Goal: Task Accomplishment & Management: Manage account settings

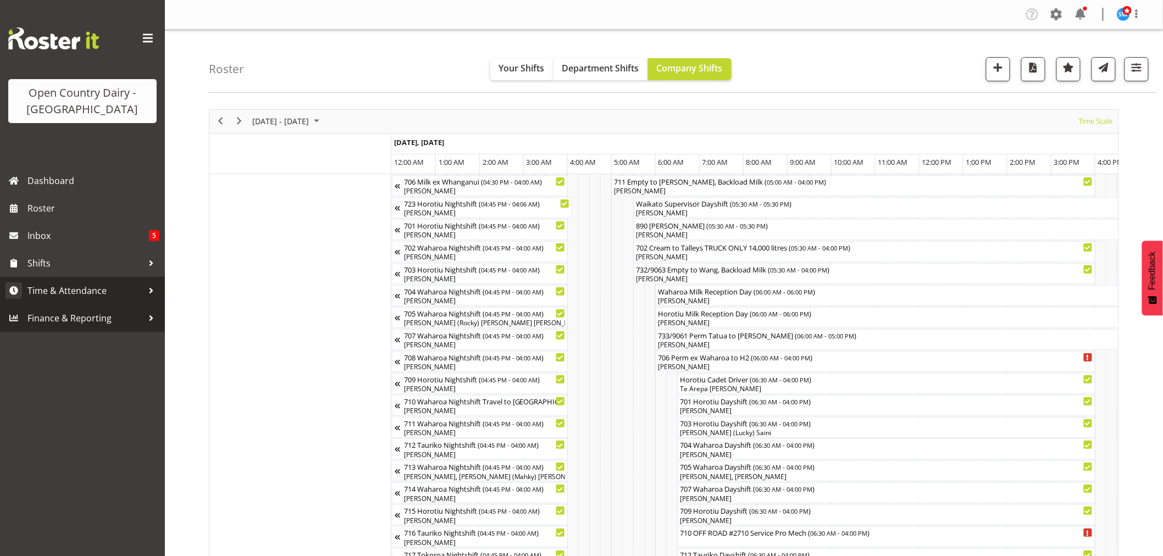
scroll to position [0, 6199]
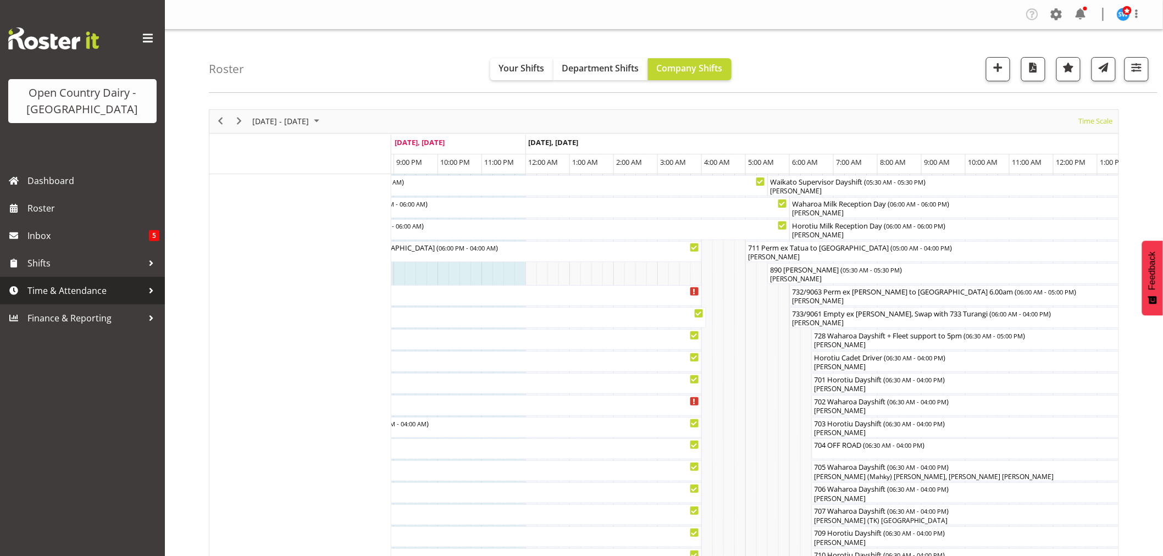
click at [67, 296] on span "Time & Attendance" at bounding box center [84, 291] width 115 height 16
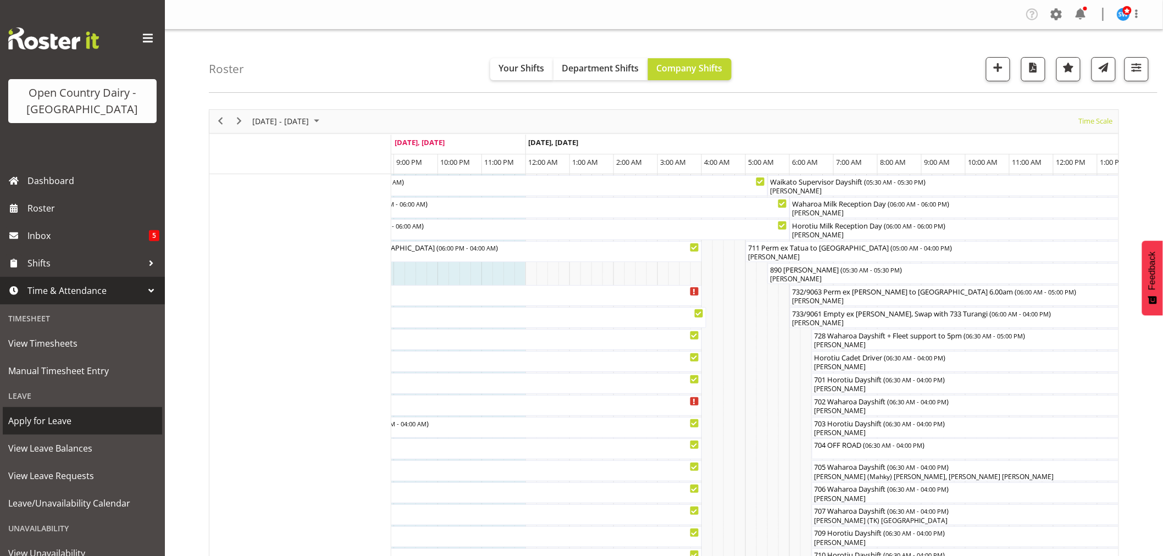
click at [36, 418] on span "Apply for Leave" at bounding box center [82, 421] width 148 height 16
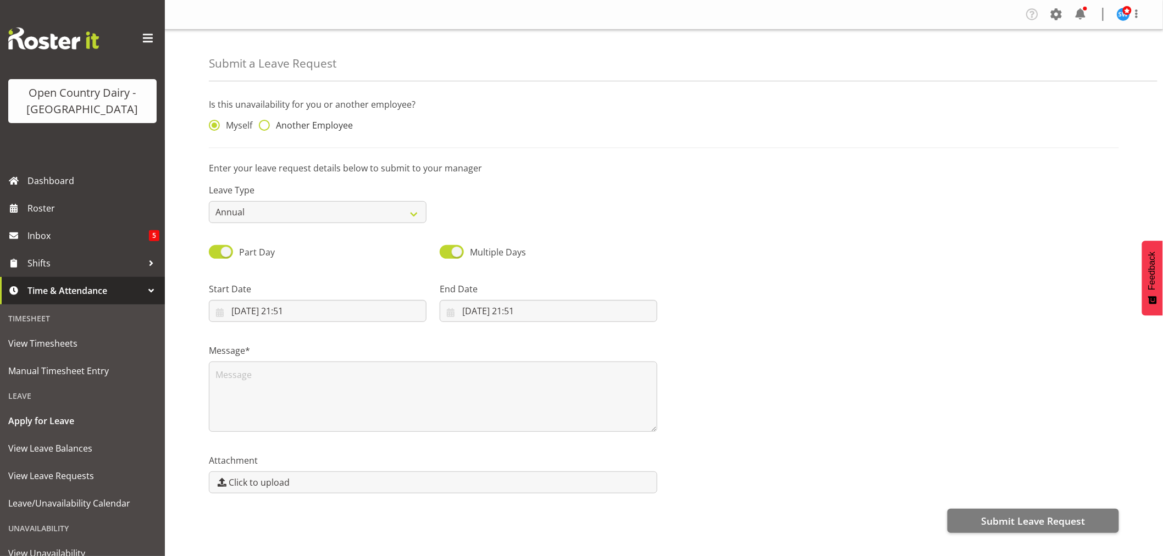
click at [266, 128] on span at bounding box center [264, 125] width 11 height 11
click at [266, 128] on input "Another Employee" at bounding box center [262, 125] width 7 height 7
radio input "true"
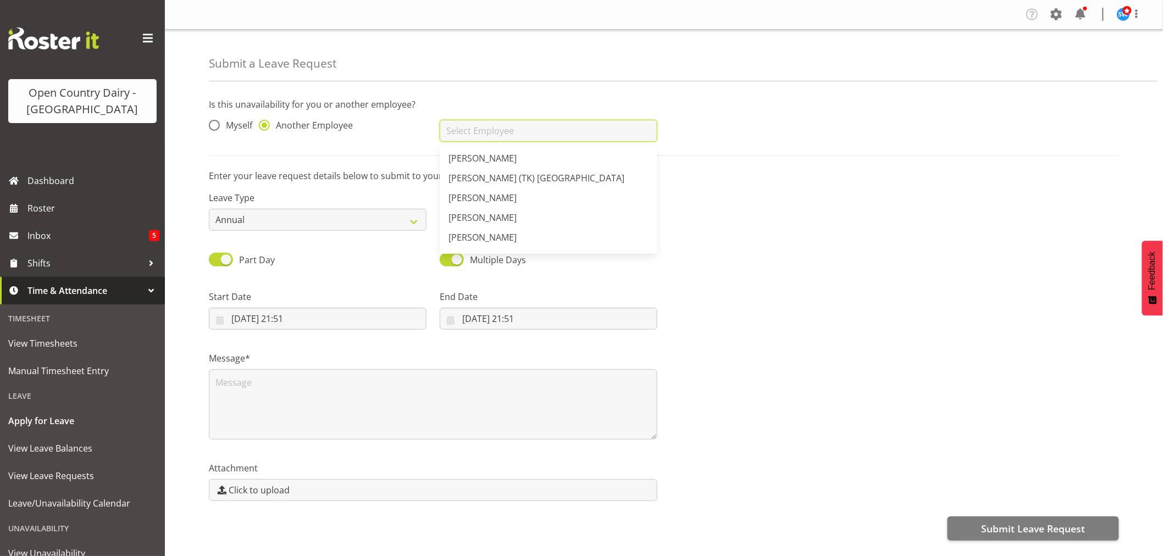
click at [466, 132] on input "text" at bounding box center [549, 131] width 218 height 22
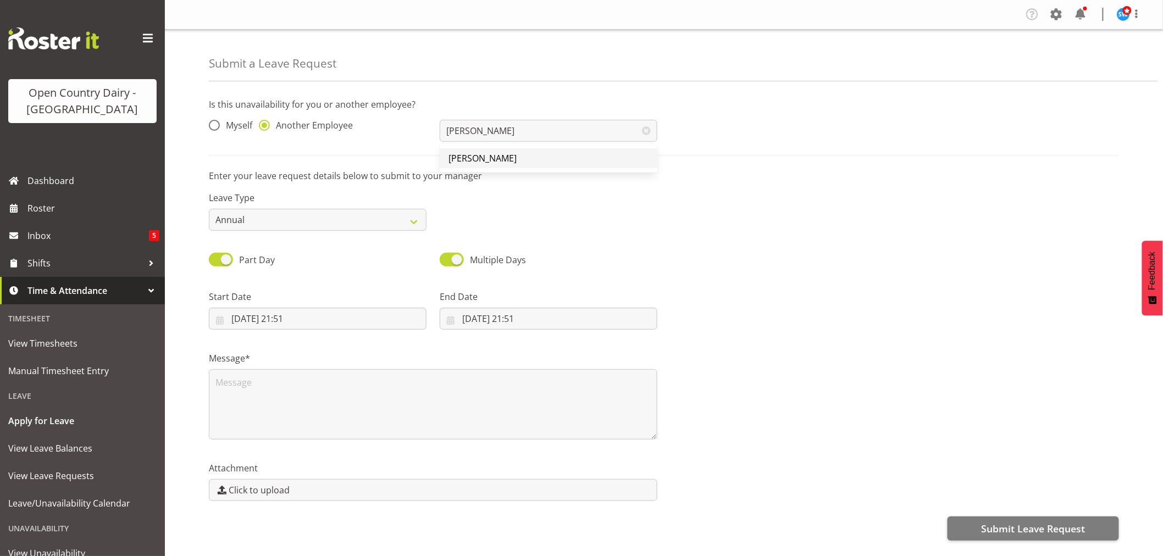
click at [483, 156] on span "[PERSON_NAME]" at bounding box center [483, 158] width 68 height 12
type input "[PERSON_NAME]"
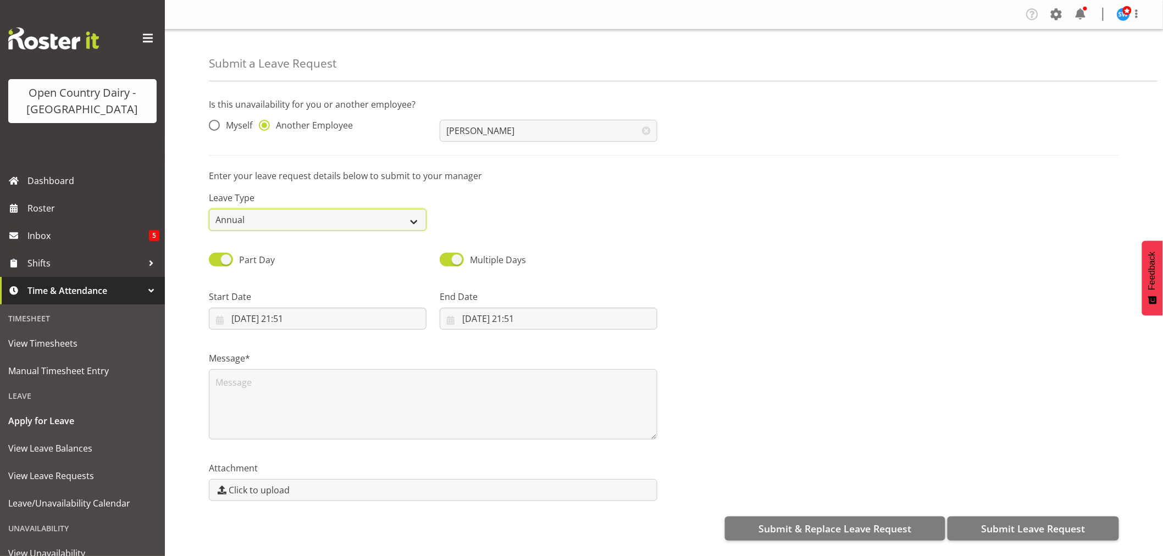
click at [414, 223] on select "Annual Sick Leave Without Pay Bereavement Domestic Violence Parental Jury Servi…" at bounding box center [318, 220] width 218 height 22
select select "Sick"
click at [209, 209] on select "Annual Sick Leave Without Pay Bereavement Domestic Violence Parental Jury Servi…" at bounding box center [318, 220] width 218 height 22
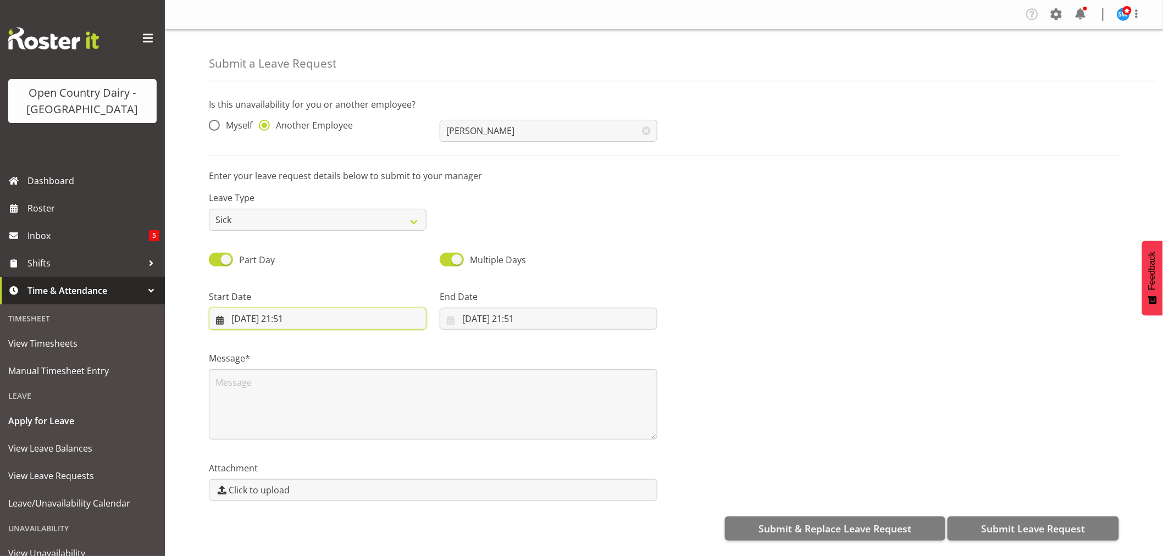
click at [288, 322] on input "23/08/2025, 21:51" at bounding box center [318, 319] width 218 height 22
click at [244, 490] on span "24" at bounding box center [243, 490] width 9 height 10
type input "24/08/2025, 21:51"
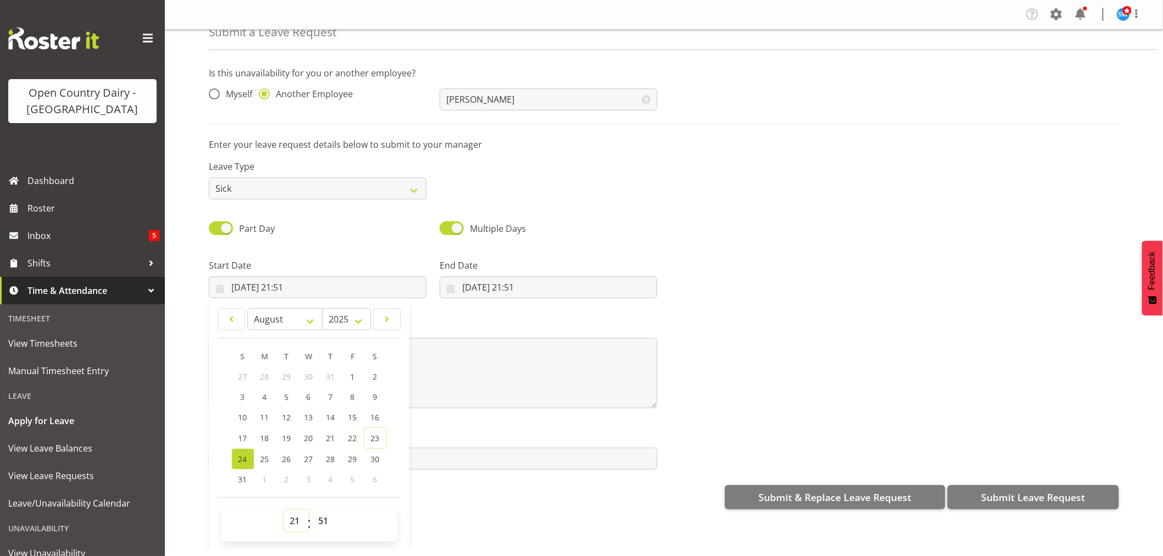
click at [297, 519] on select "00 01 02 03 04 05 06 07 08 09 10 11 12 13 14 15 16 17 18 19 20 21 22 23" at bounding box center [296, 521] width 25 height 22
select select "6"
click at [284, 510] on select "00 01 02 03 04 05 06 07 08 09 10 11 12 13 14 15 16 17 18 19 20 21 22 23" at bounding box center [296, 521] width 25 height 22
type input "24/08/2025, 06:51"
click at [319, 520] on select "00 01 02 03 04 05 06 07 08 09 10 11 12 13 14 15 16 17 18 19 20 21 22 23 24 25 2…" at bounding box center [325, 521] width 25 height 22
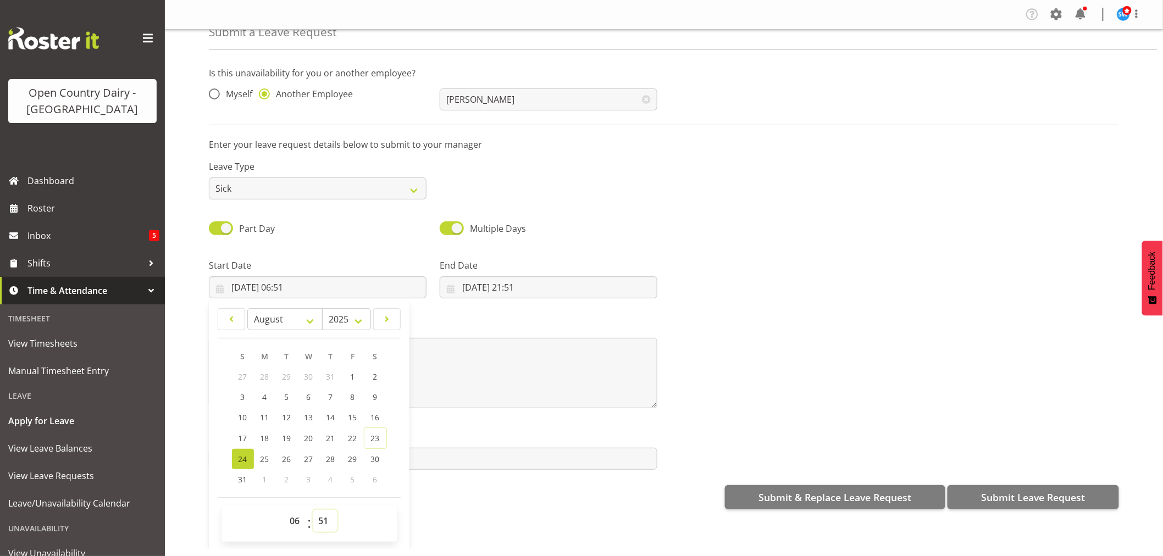
select select "30"
click at [313, 510] on select "00 01 02 03 04 05 06 07 08 09 10 11 12 13 14 15 16 17 18 19 20 21 22 23 24 25 2…" at bounding box center [325, 521] width 25 height 22
type input "24/08/2025, 06:30"
click at [491, 285] on input "23/08/2025, 21:51" at bounding box center [549, 288] width 218 height 22
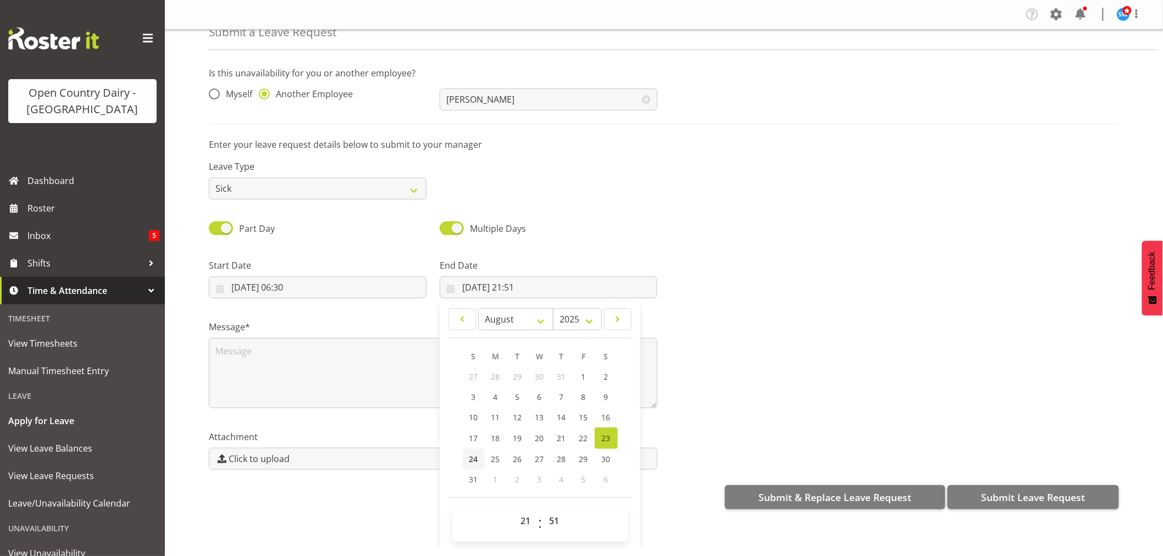
click at [473, 460] on span "24" at bounding box center [473, 459] width 9 height 10
type input "24/08/2025, 21:51"
click at [523, 519] on select "00 01 02 03 04 05 06 07 08 09 10 11 12 13 14 15 16 17 18 19 20 21 22 23" at bounding box center [527, 521] width 25 height 22
select select "16"
click at [515, 510] on select "00 01 02 03 04 05 06 07 08 09 10 11 12 13 14 15 16 17 18 19 20 21 22 23" at bounding box center [527, 521] width 25 height 22
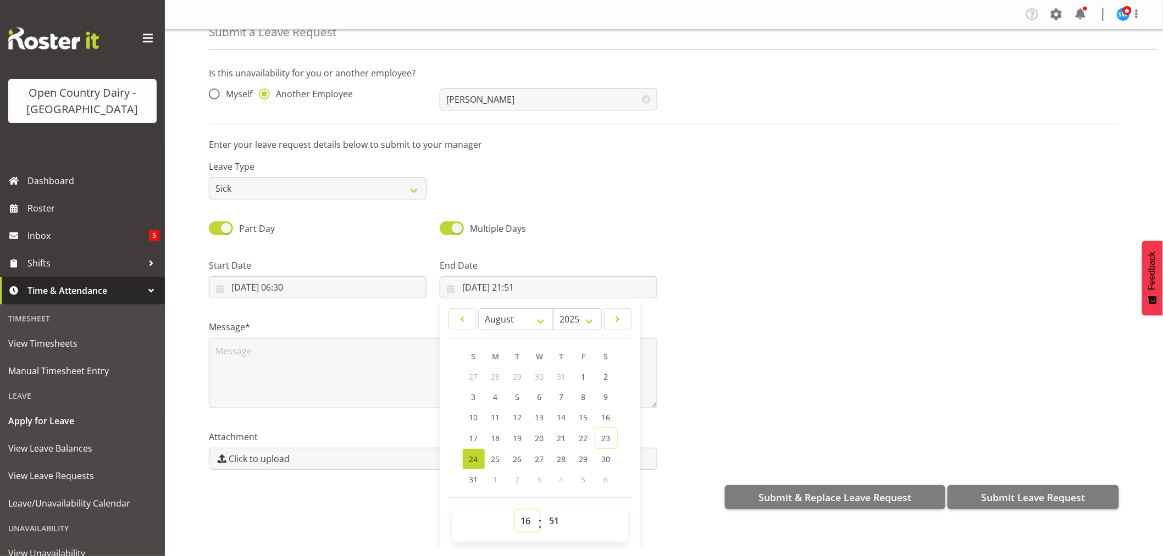
type input "24/08/2025, 16:51"
click at [550, 517] on select "00 01 02 03 04 05 06 07 08 09 10 11 12 13 14 15 16 17 18 19 20 21 22 23 24 25 2…" at bounding box center [556, 521] width 25 height 22
select select "0"
click at [544, 510] on select "00 01 02 03 04 05 06 07 08 09 10 11 12 13 14 15 16 17 18 19 20 21 22 23 24 25 2…" at bounding box center [556, 521] width 25 height 22
type input "24/08/2025, 16:00"
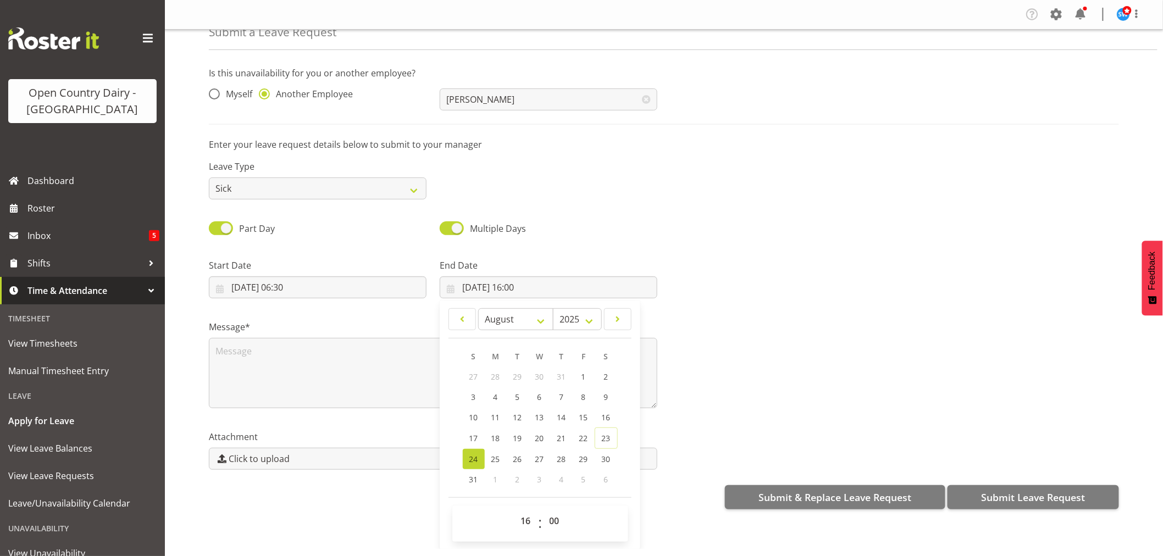
drag, startPoint x: 697, startPoint y: 395, endPoint x: 689, endPoint y: 397, distance: 8.0
click at [697, 396] on div "Message*" at bounding box center [664, 360] width 924 height 110
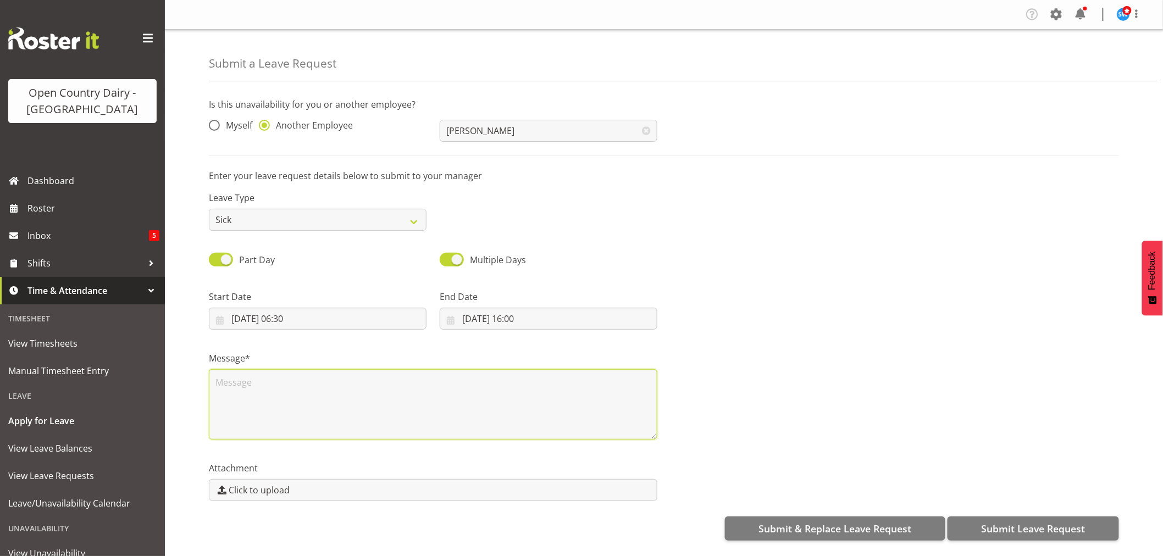
click at [250, 393] on textarea at bounding box center [433, 404] width 449 height 70
type textarea "Brent Adams Called in sick."
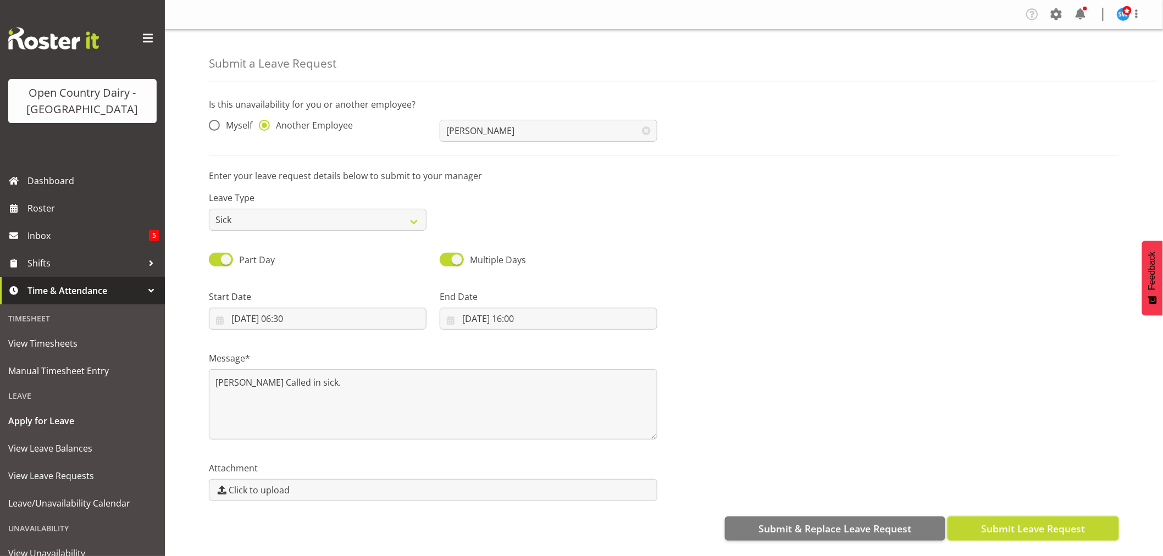
click at [998, 520] on button "Submit Leave Request" at bounding box center [1034, 529] width 172 height 24
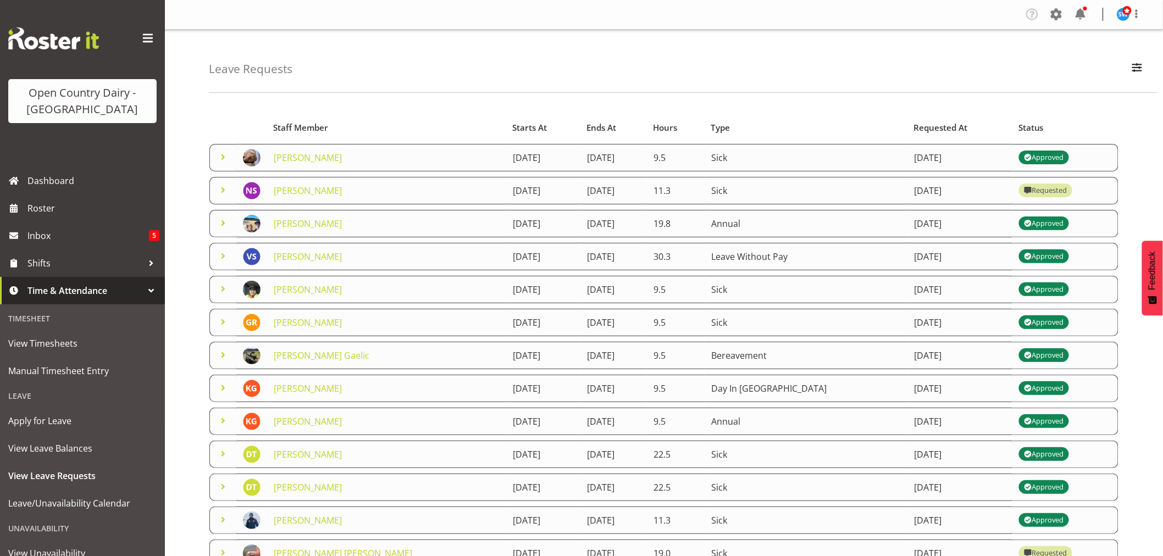
click at [363, 58] on div "Leave Requests Search Search for a particular employee Status All Approved Requ…" at bounding box center [683, 61] width 949 height 63
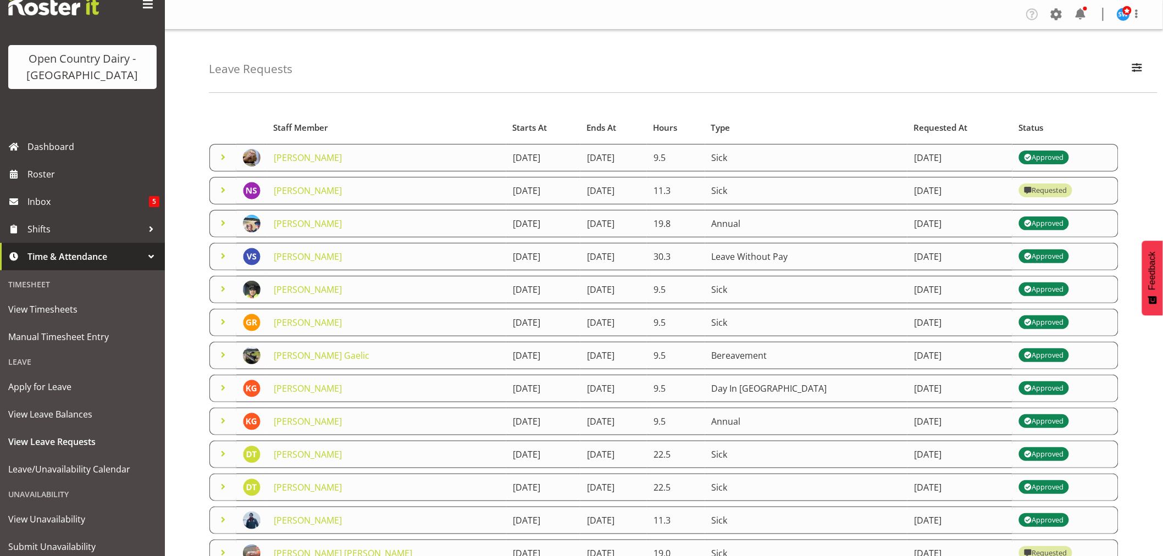
scroll to position [68, 0]
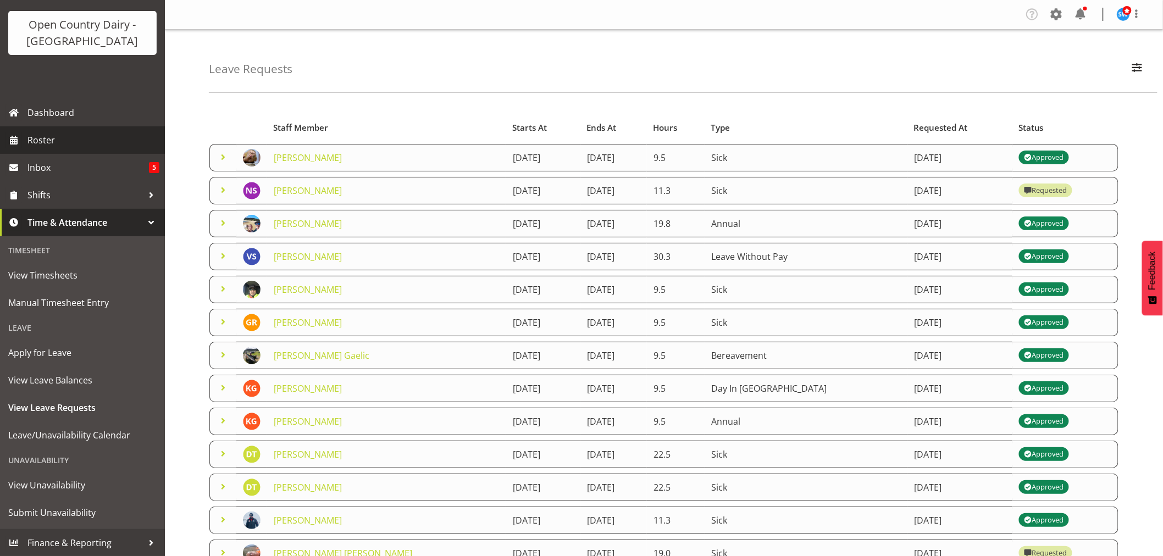
click at [36, 143] on span "Roster" at bounding box center [93, 140] width 132 height 16
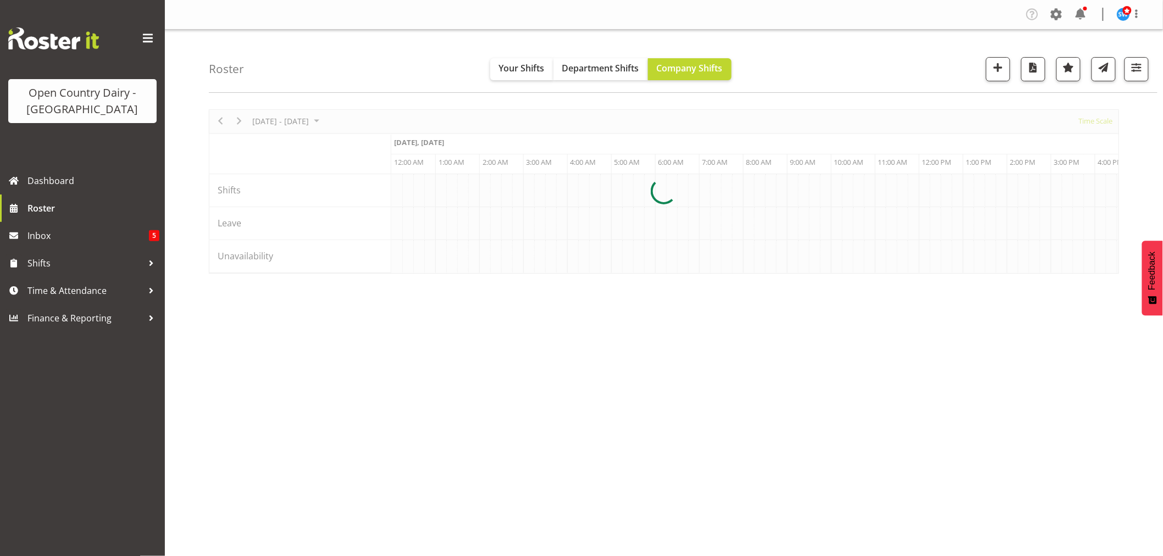
scroll to position [0, 5277]
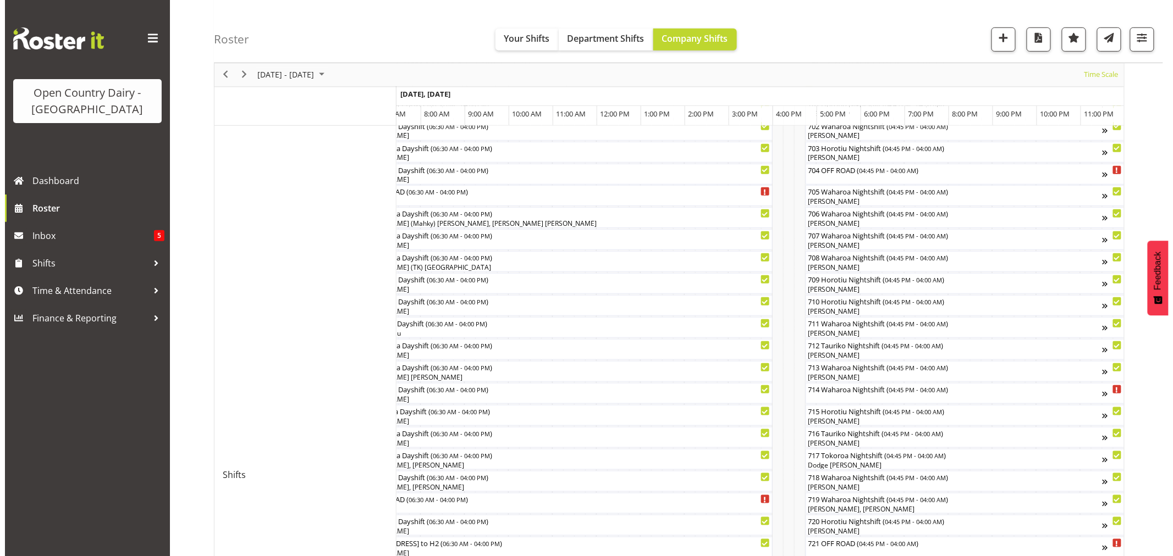
scroll to position [192, 0]
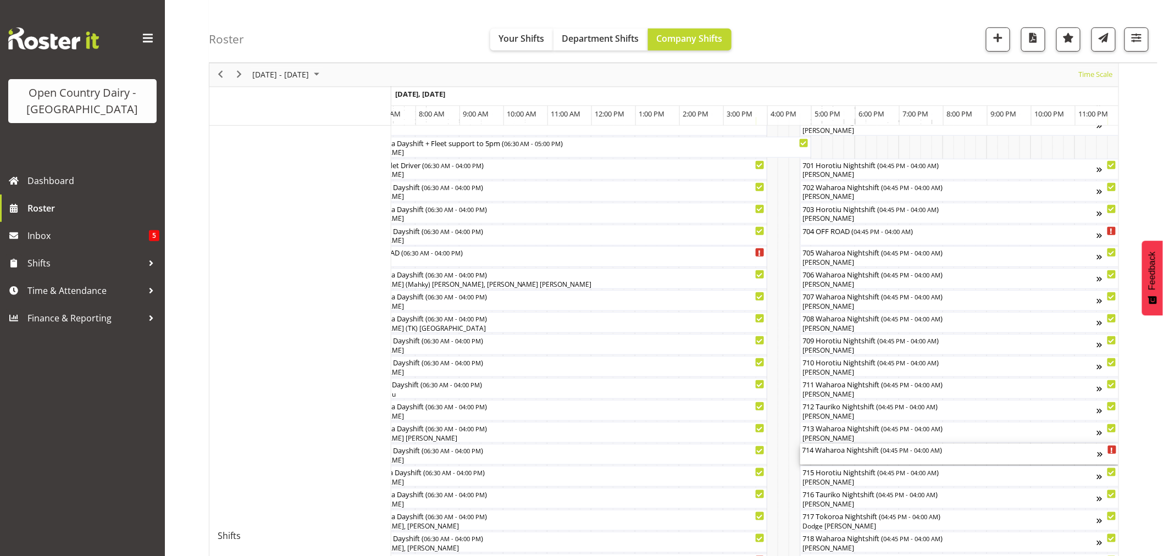
click at [823, 455] on div "714 Waharoa Nightshift ( 04:45 PM - 04:00 AM )" at bounding box center [950, 449] width 295 height 11
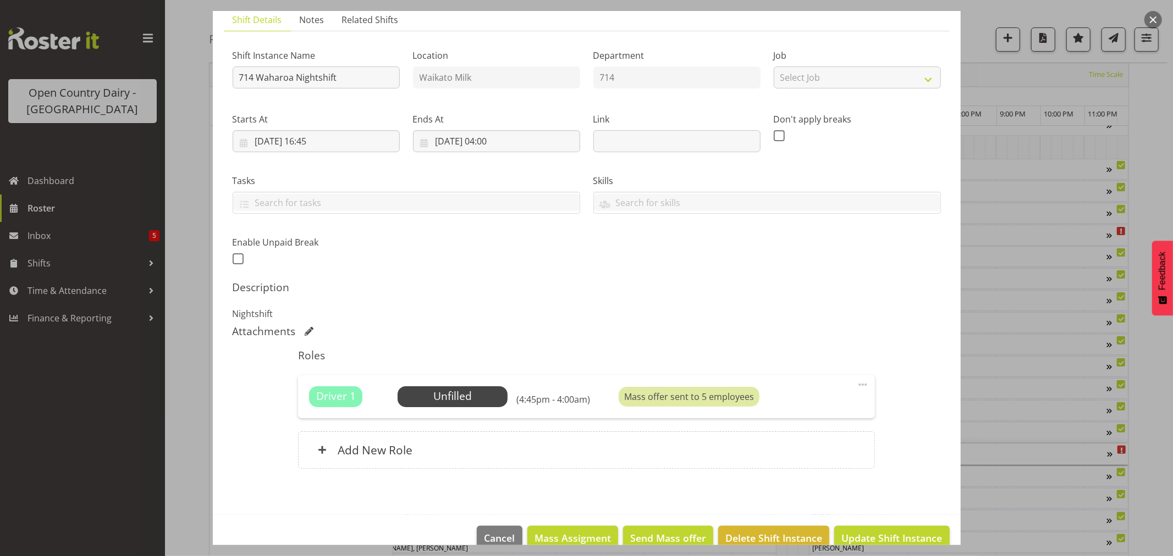
scroll to position [101, 0]
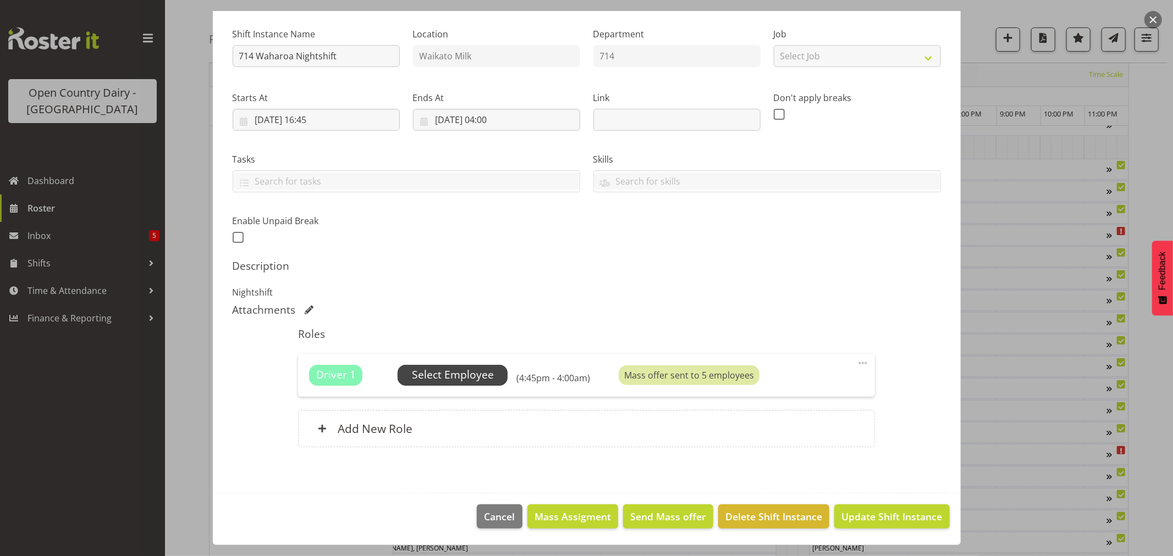
click at [460, 376] on span "Select Employee" at bounding box center [453, 375] width 82 height 16
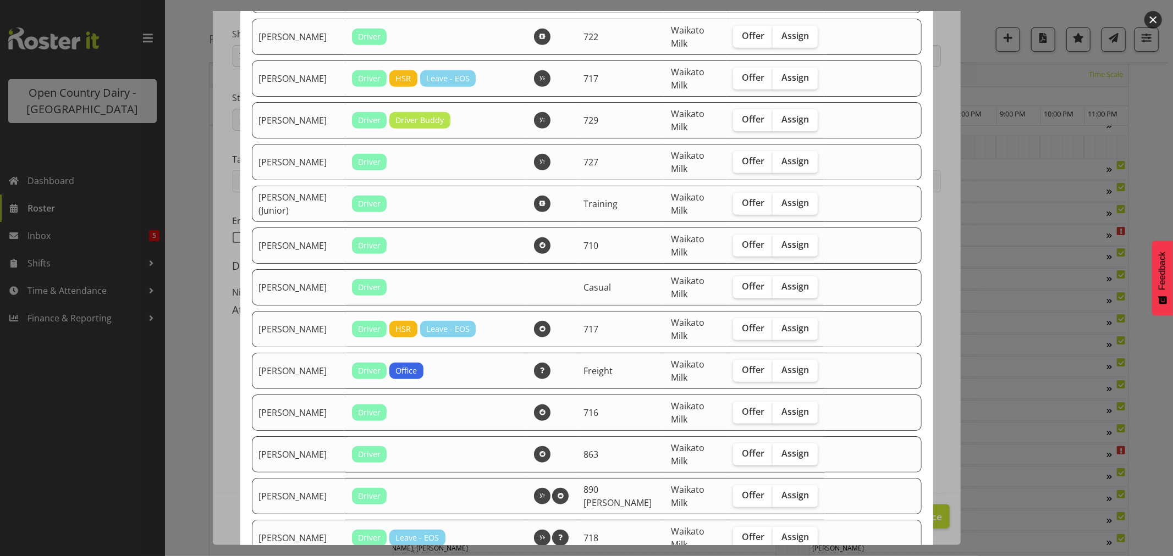
scroll to position [550, 0]
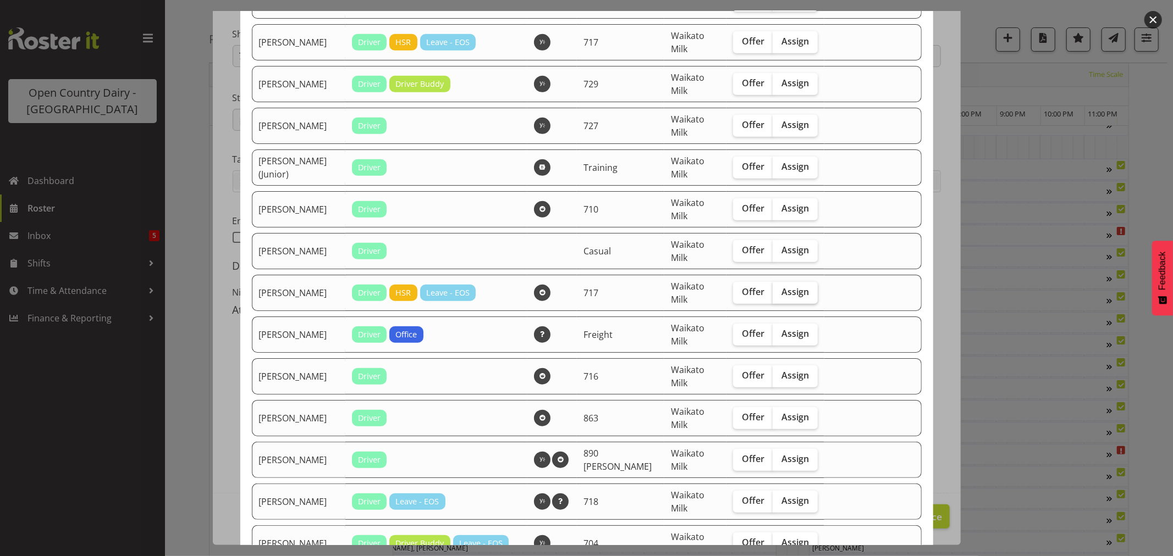
click at [781, 295] on span "Assign" at bounding box center [794, 291] width 27 height 11
click at [780, 295] on input "Assign" at bounding box center [775, 292] width 7 height 7
checkbox input "true"
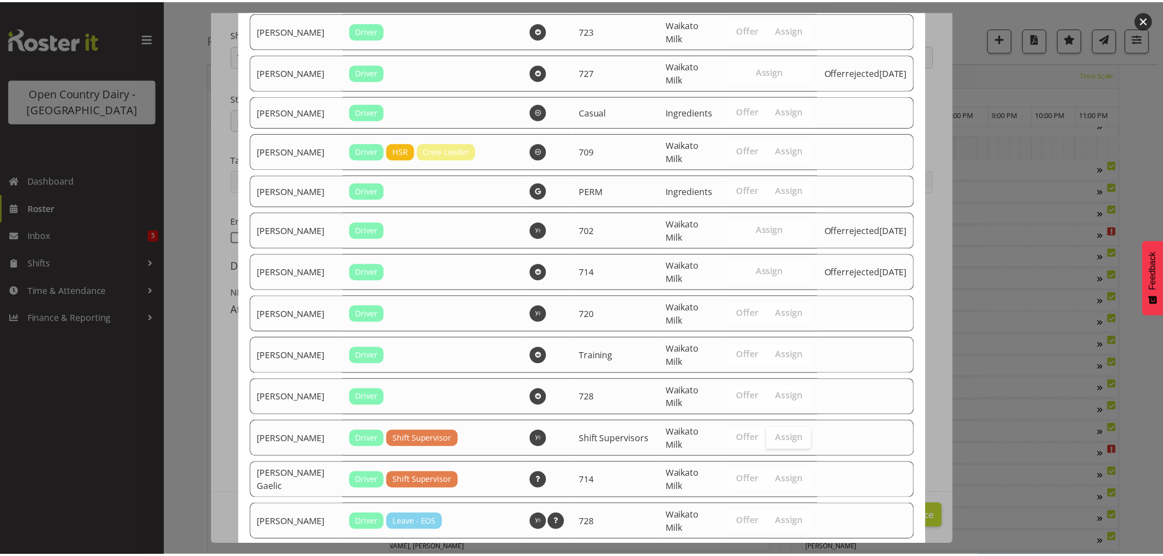
scroll to position [2086, 0]
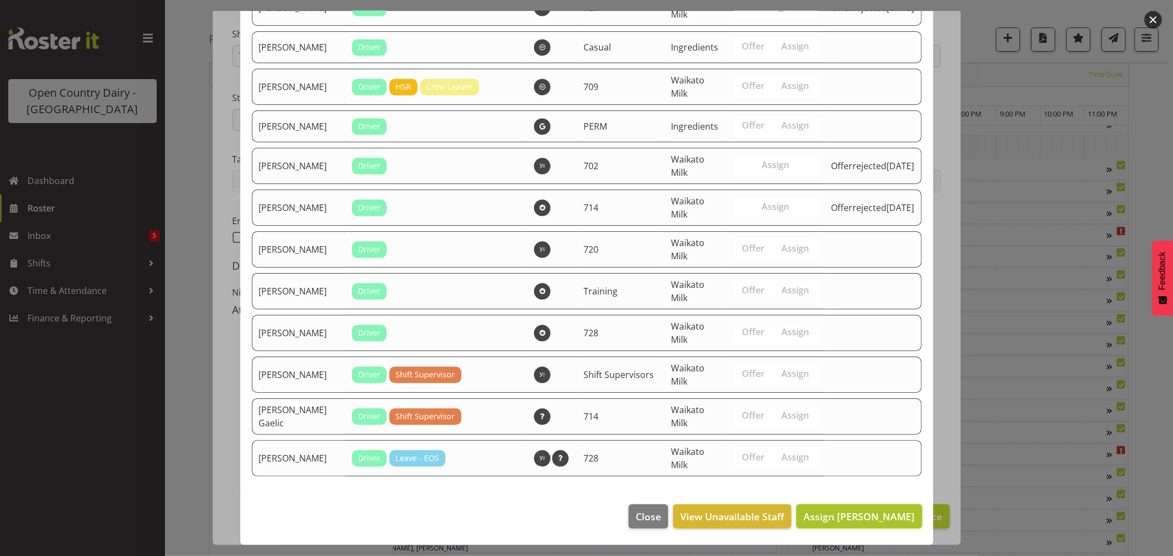
click at [842, 510] on span "Assign Eric Stothers" at bounding box center [858, 516] width 111 height 13
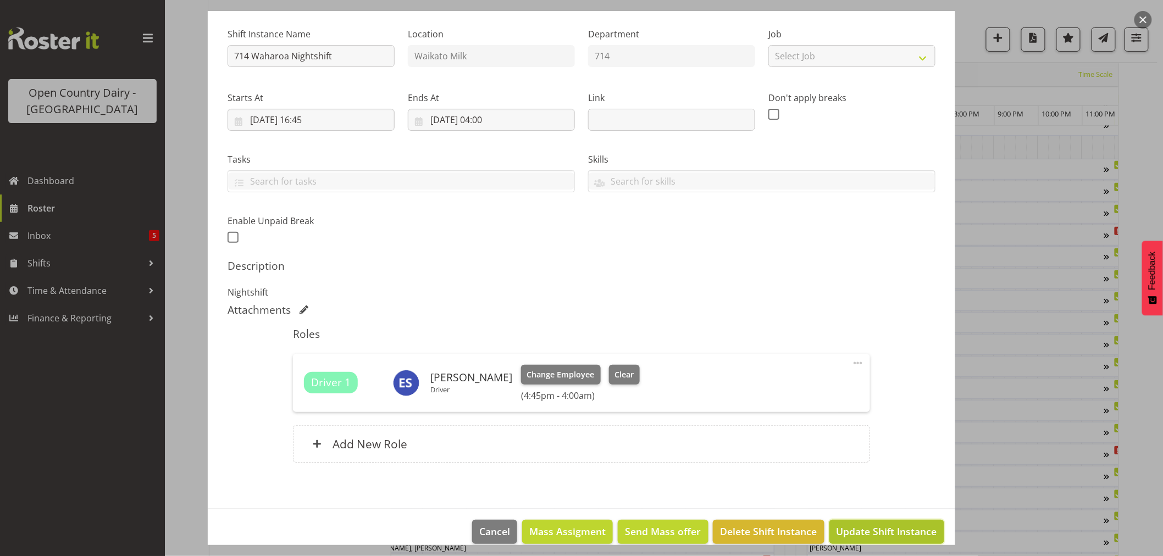
click at [897, 530] on span "Update Shift Instance" at bounding box center [887, 531] width 101 height 14
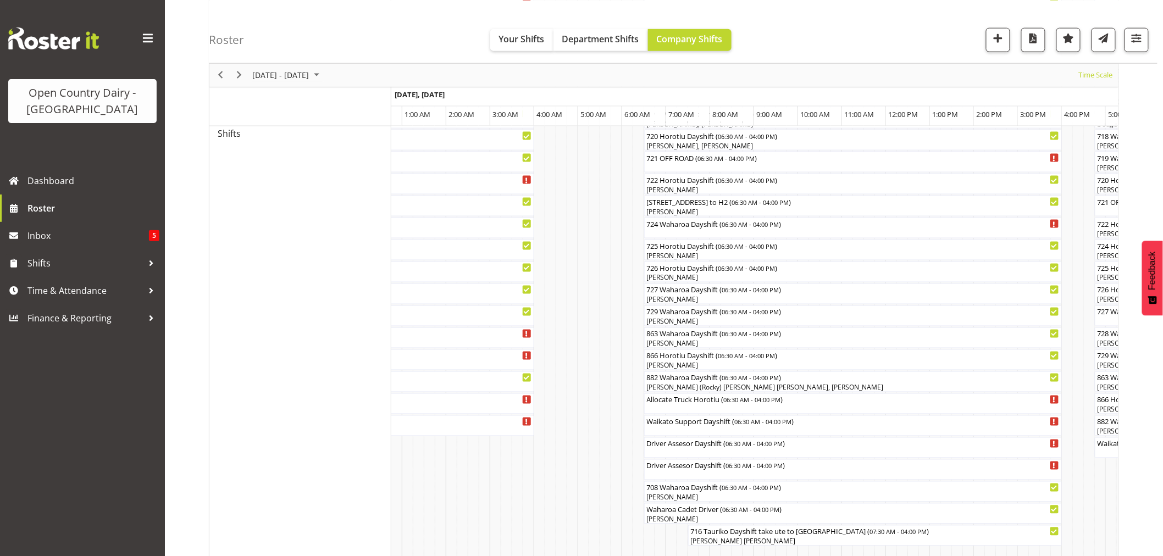
scroll to position [672, 0]
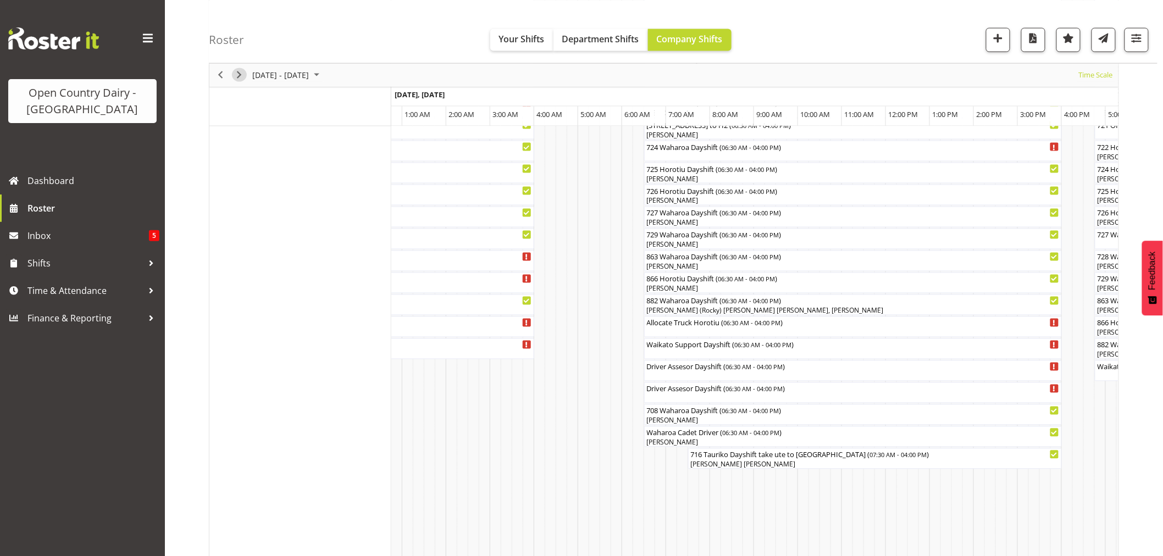
click at [240, 74] on span "Next" at bounding box center [239, 75] width 13 height 14
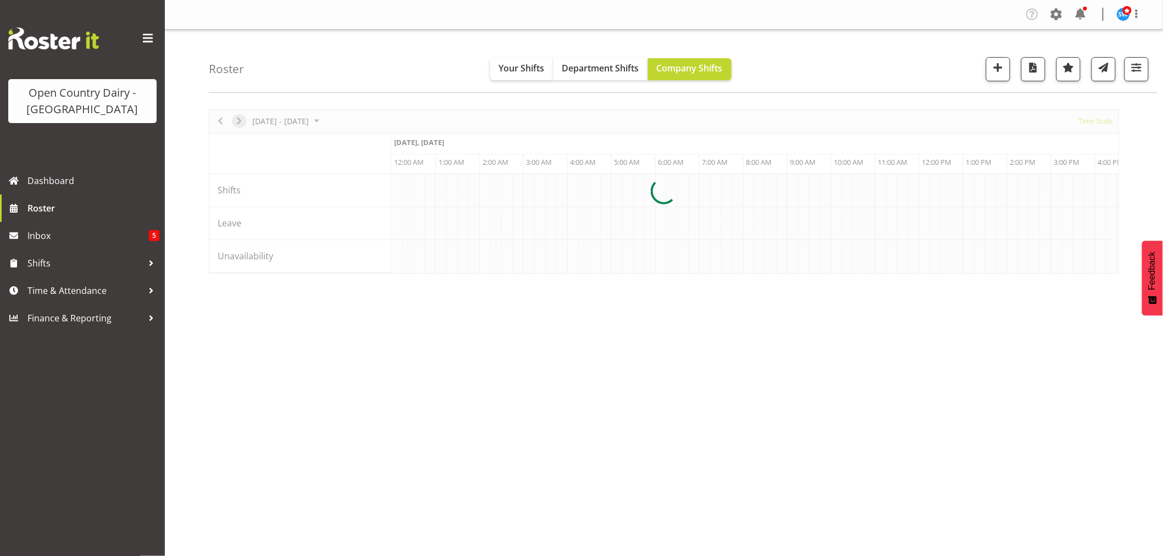
scroll to position [0, 0]
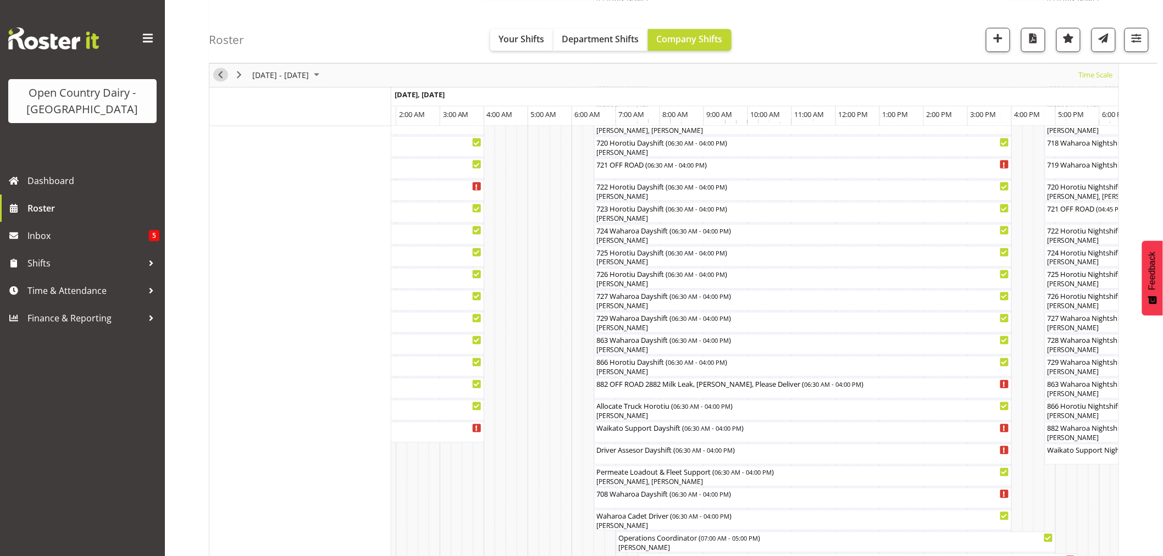
click at [218, 74] on span "Previous" at bounding box center [220, 75] width 13 height 14
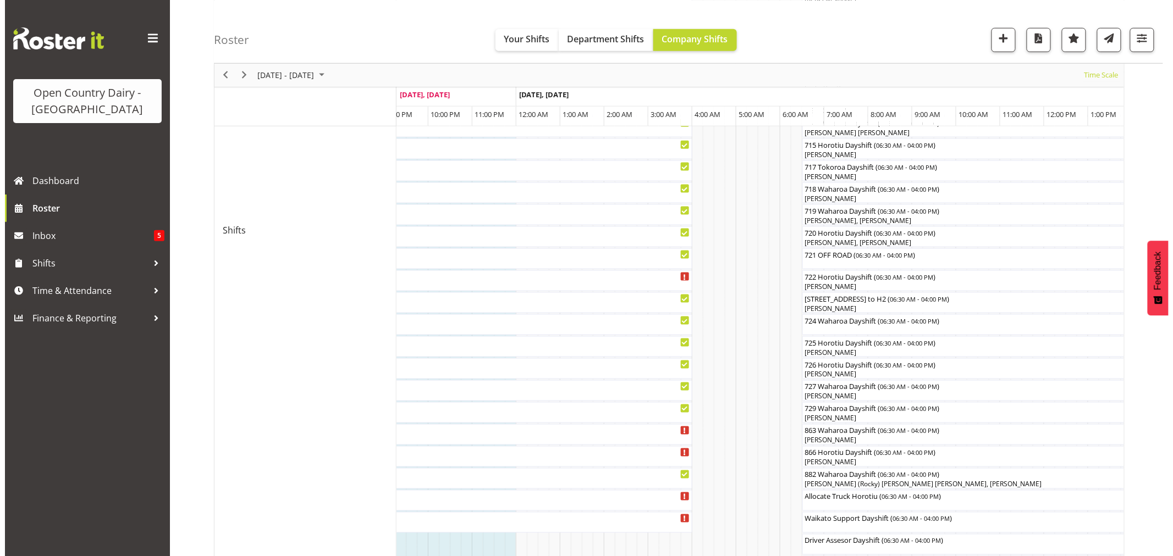
scroll to position [550, 0]
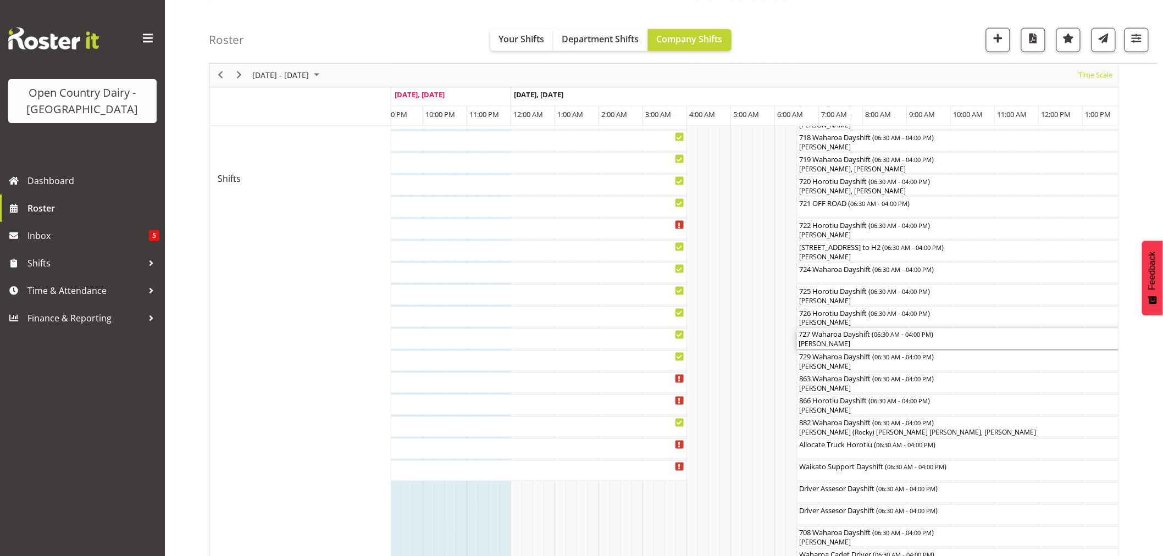
click at [821, 344] on div "Kase Hussey" at bounding box center [1005, 345] width 413 height 10
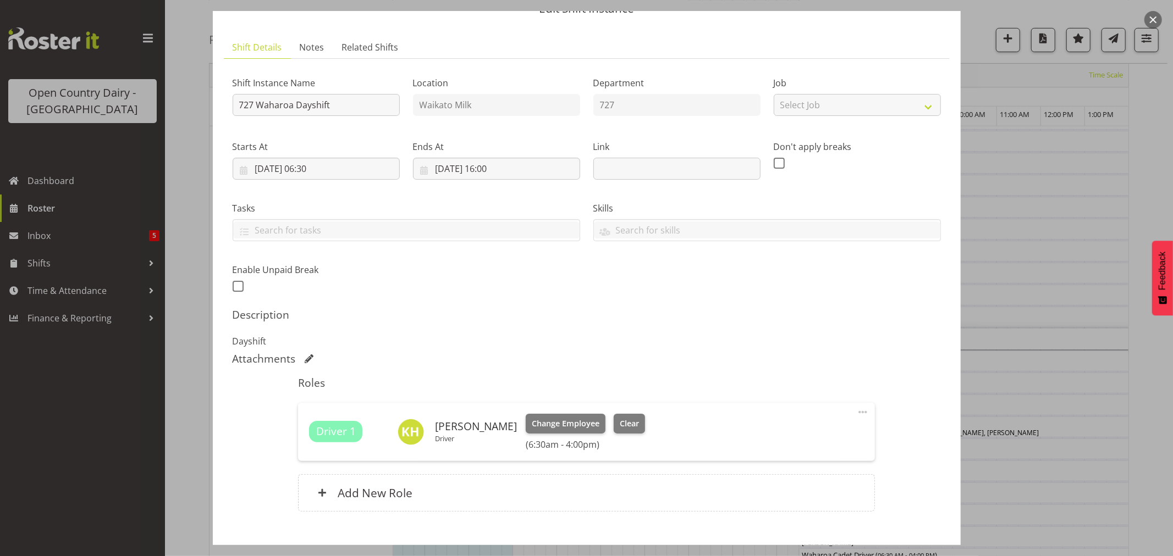
scroll to position [117, 0]
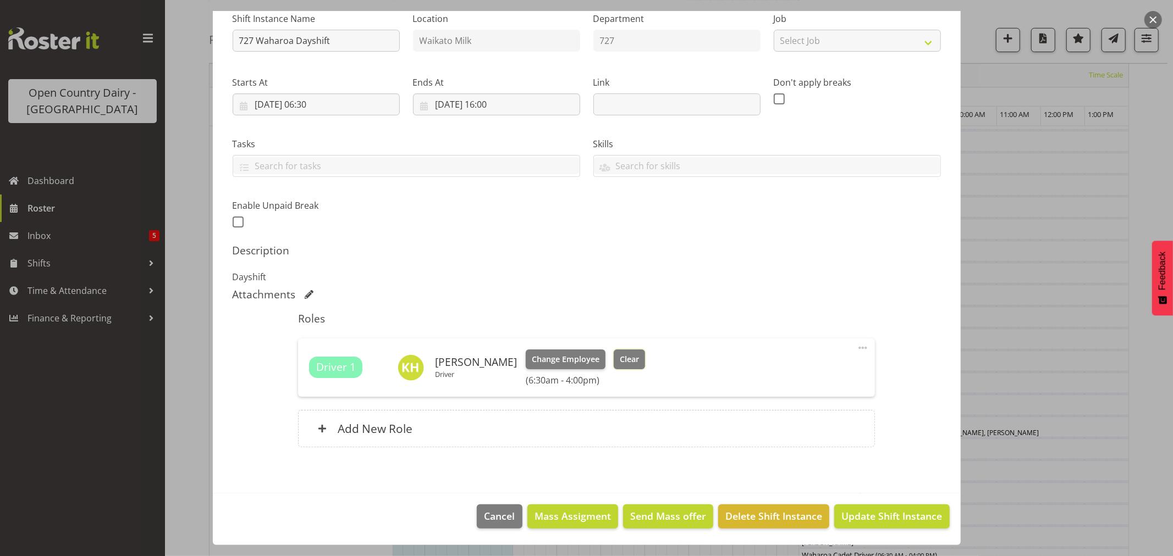
click at [625, 358] on span "Clear" at bounding box center [629, 359] width 19 height 12
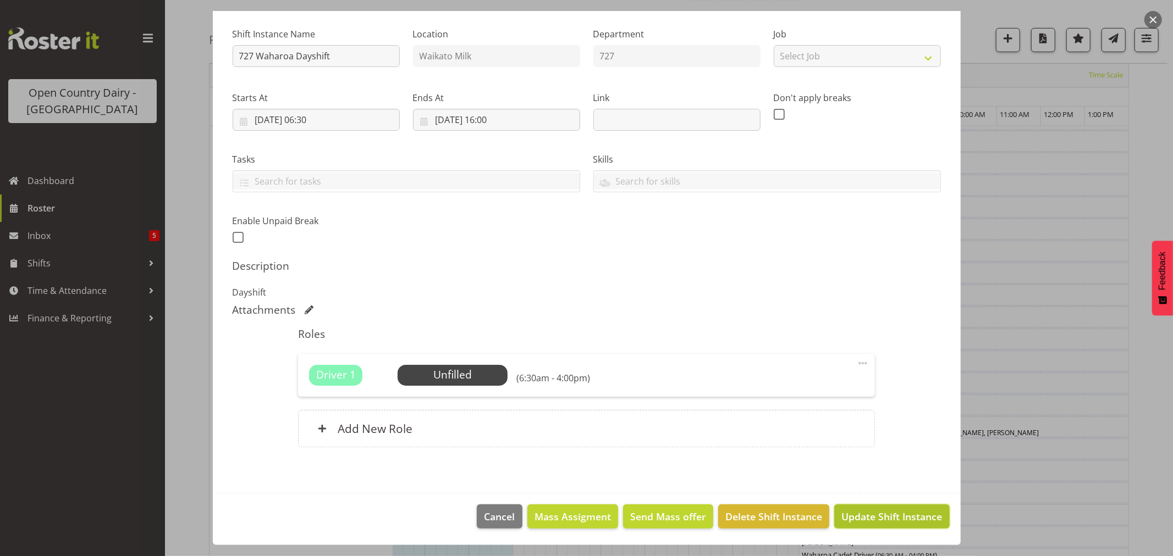
click at [889, 517] on span "Update Shift Instance" at bounding box center [891, 517] width 101 height 14
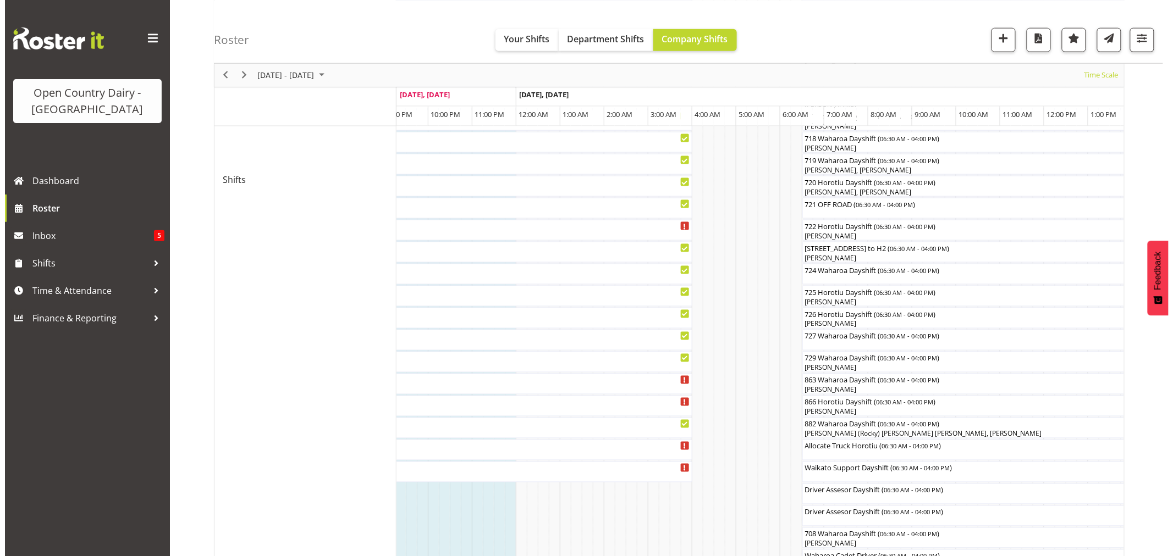
scroll to position [550, 0]
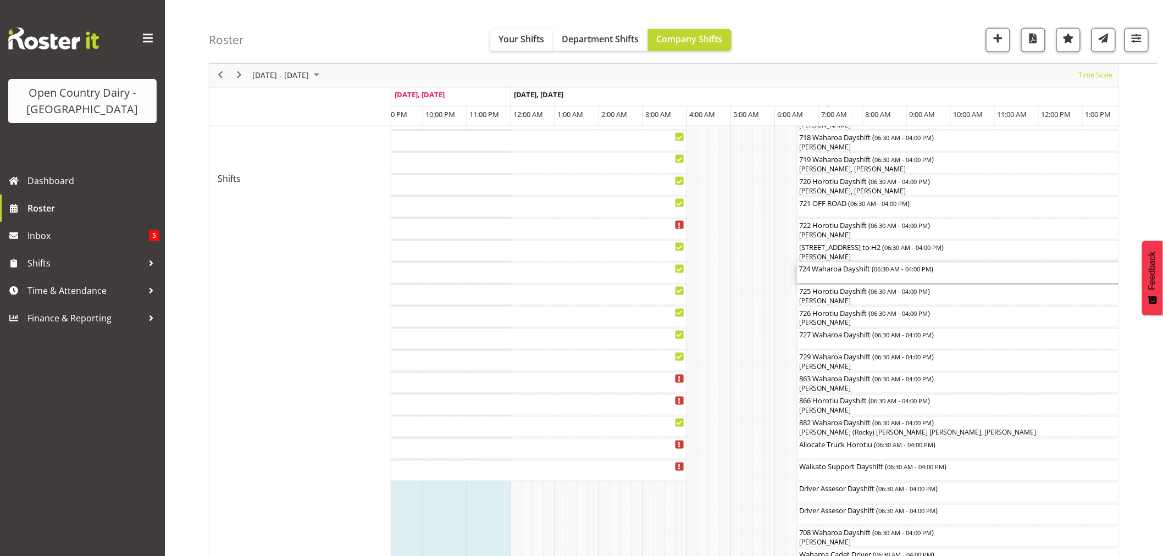
click at [811, 272] on div "724 Waharoa Dayshift ( 06:30 AM - 04:00 PM )" at bounding box center [1005, 268] width 413 height 11
click at [0, 0] on div at bounding box center [0, 0] width 0 height 0
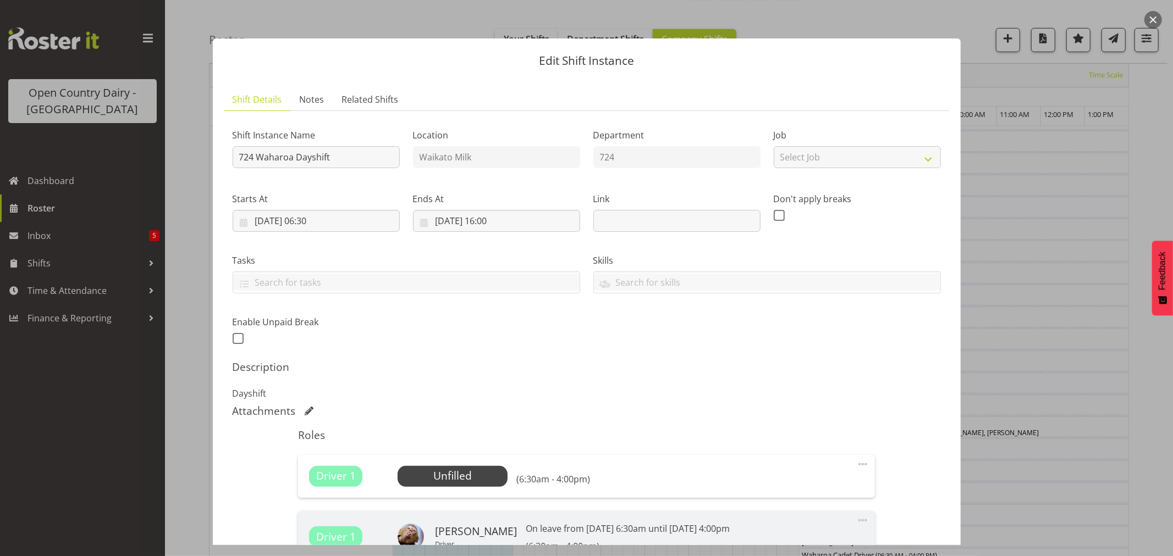
drag, startPoint x: 812, startPoint y: 275, endPoint x: 999, endPoint y: 378, distance: 213.6
click at [999, 378] on div at bounding box center [586, 278] width 1173 height 556
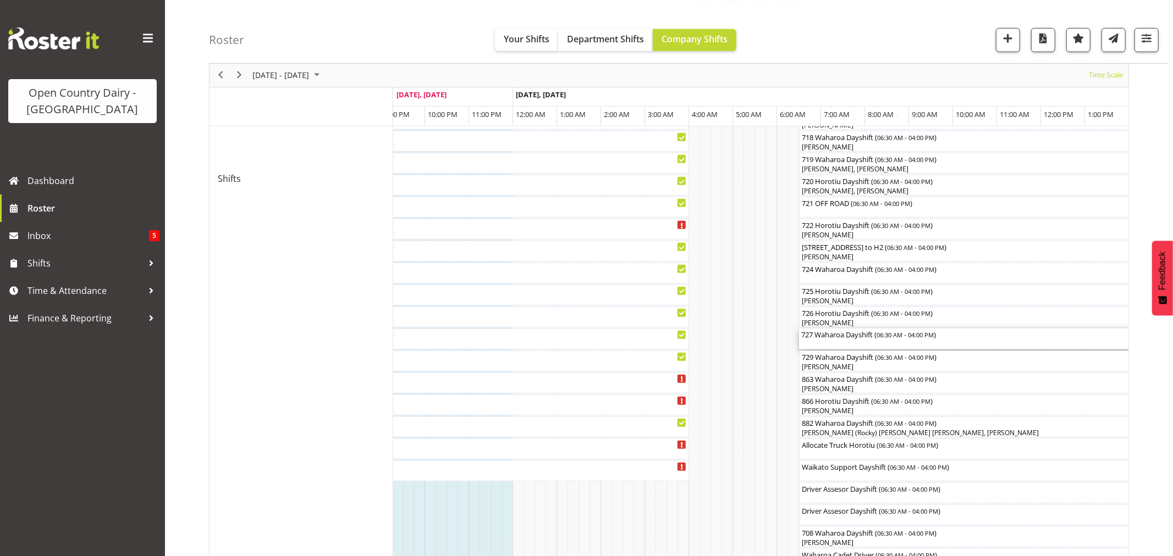
click at [831, 342] on div "727 Waharoa Dayshift ( 06:30 AM - 04:00 PM )" at bounding box center [1007, 339] width 413 height 21
click at [831, 342] on div at bounding box center [669, 268] width 920 height 1416
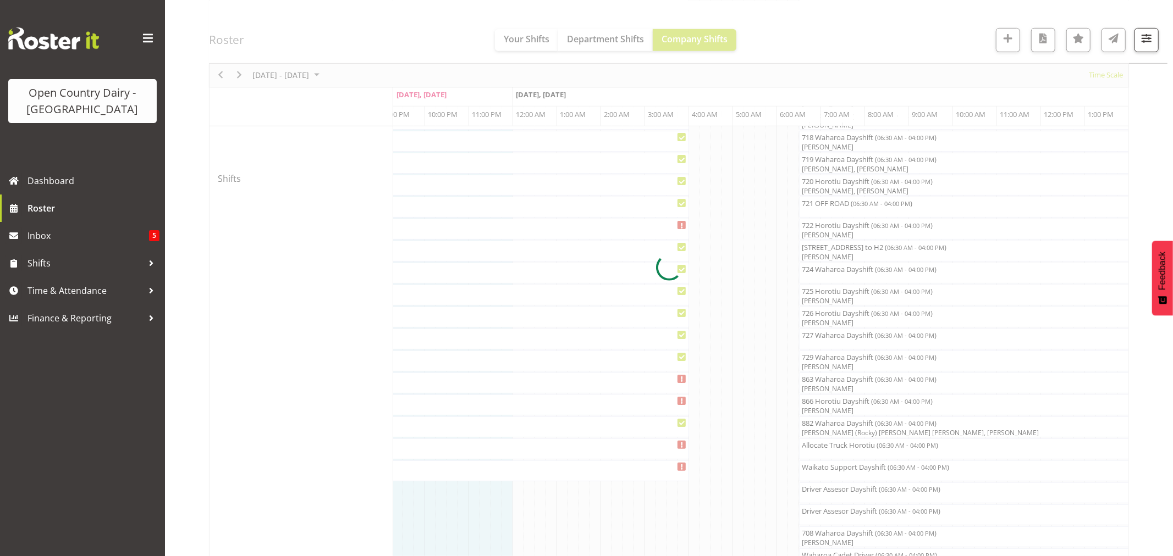
click at [828, 270] on div "Skills A Crew B Crew C Crew Green Crew Red Crew Yellow Crew Blue Crew Freight O…" at bounding box center [775, 273] width 365 height 41
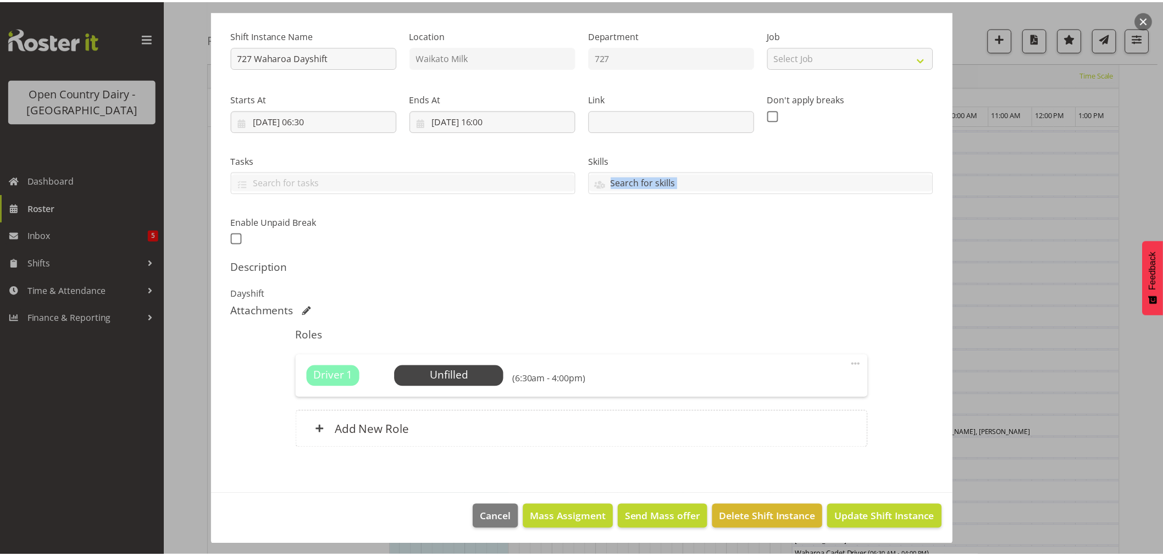
scroll to position [101, 0]
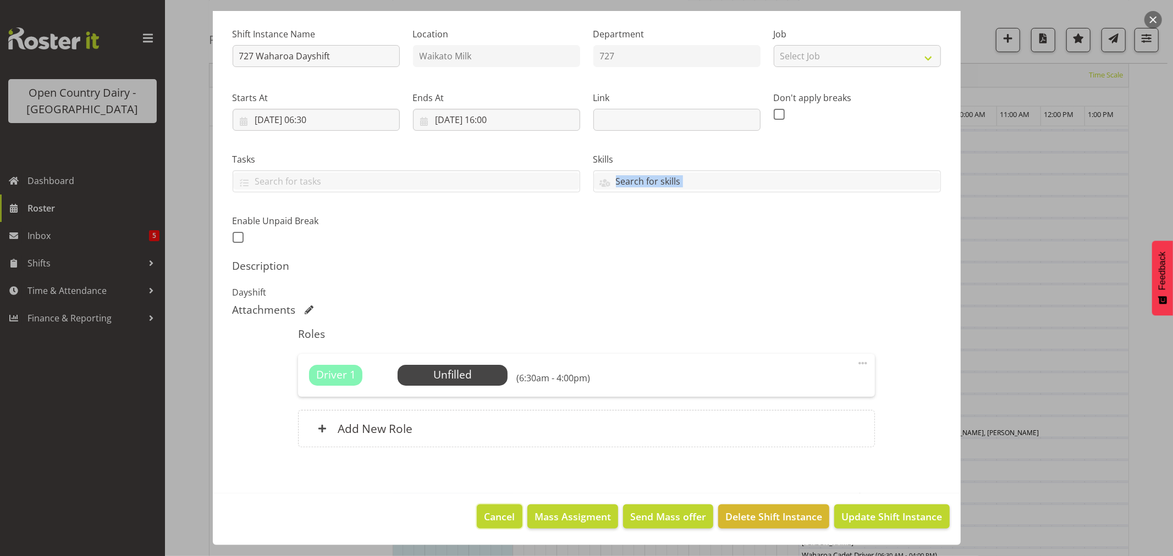
click at [490, 519] on span "Cancel" at bounding box center [499, 517] width 31 height 14
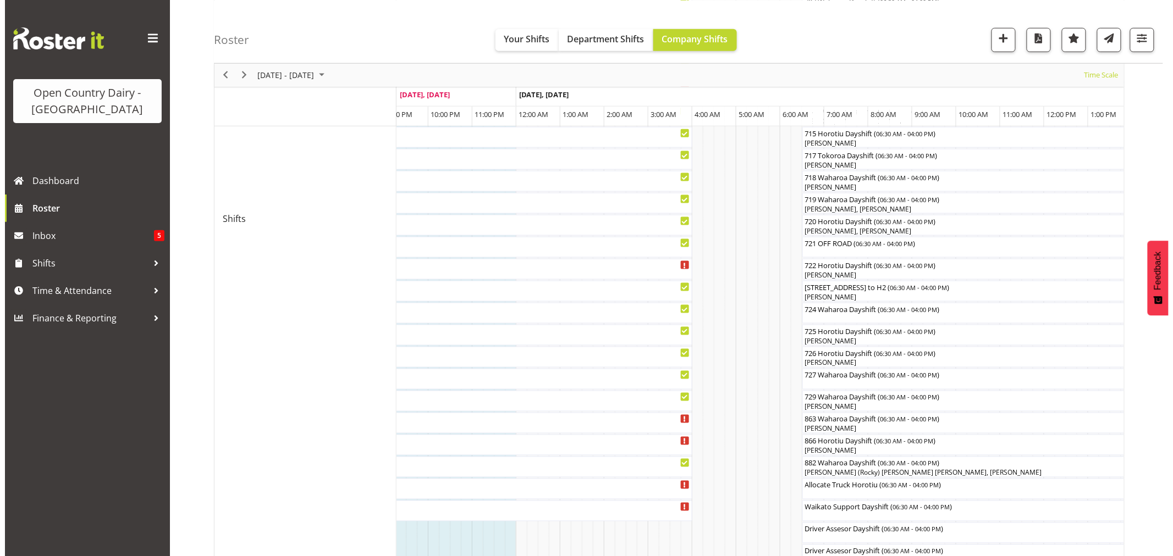
scroll to position [488, 0]
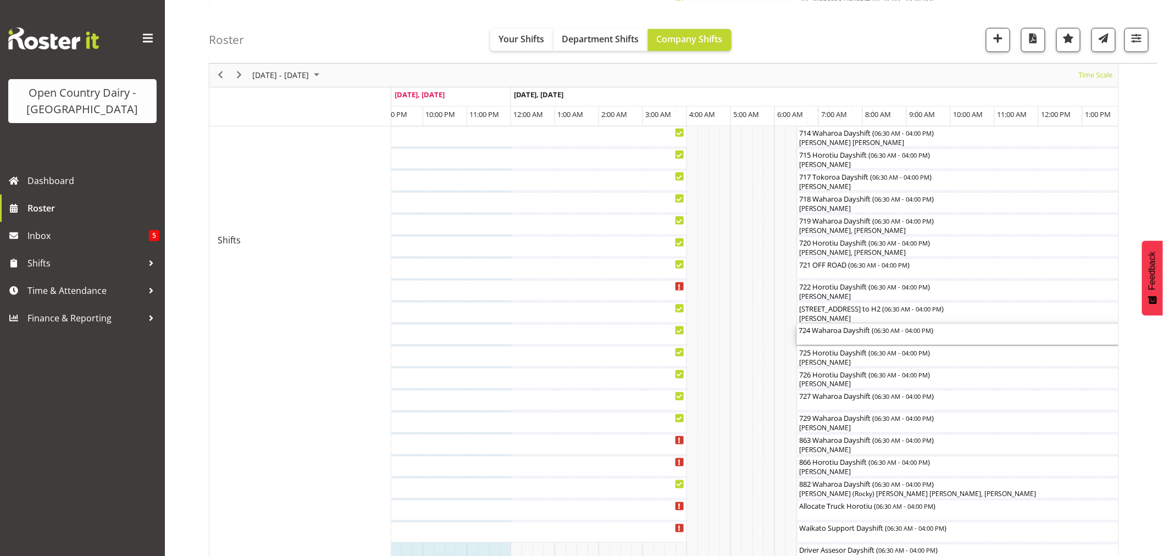
click at [823, 328] on div "724 Waharoa Dayshift ( 06:30 AM - 04:00 PM )" at bounding box center [1005, 329] width 413 height 11
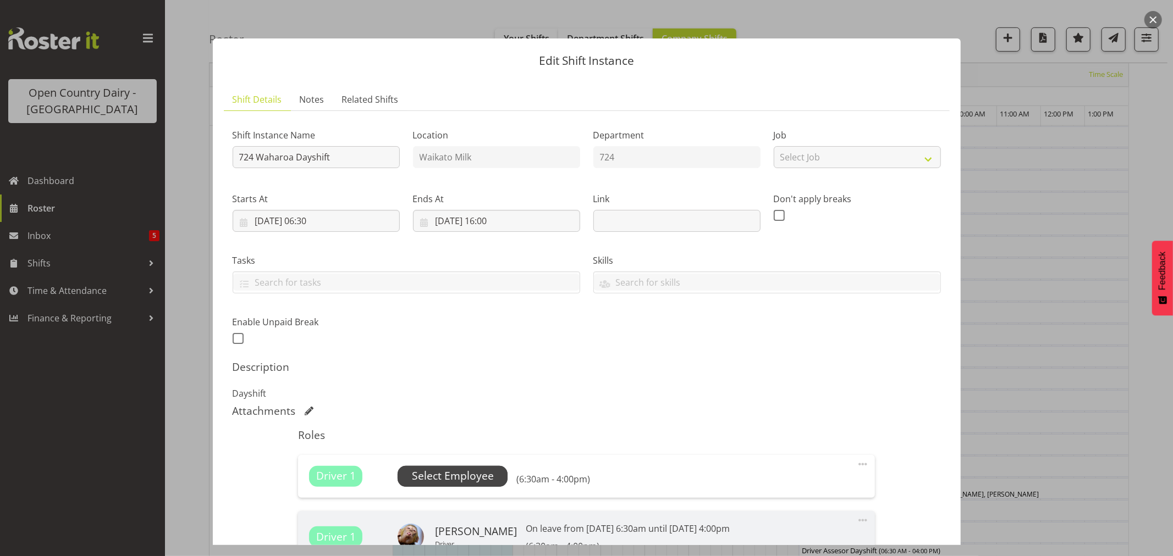
click at [464, 481] on span "Select Employee" at bounding box center [453, 476] width 82 height 16
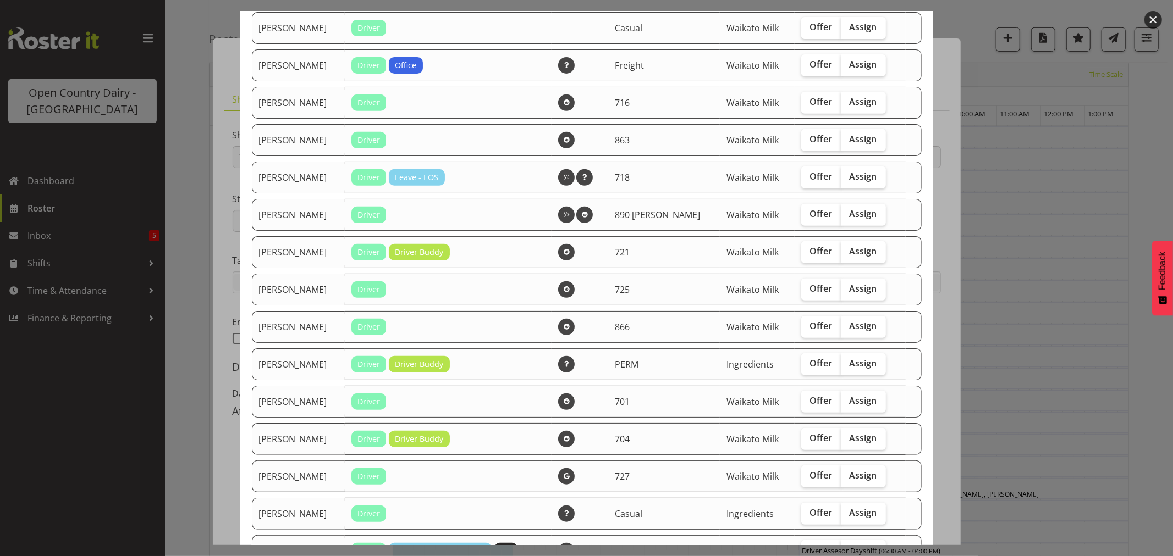
scroll to position [427, 0]
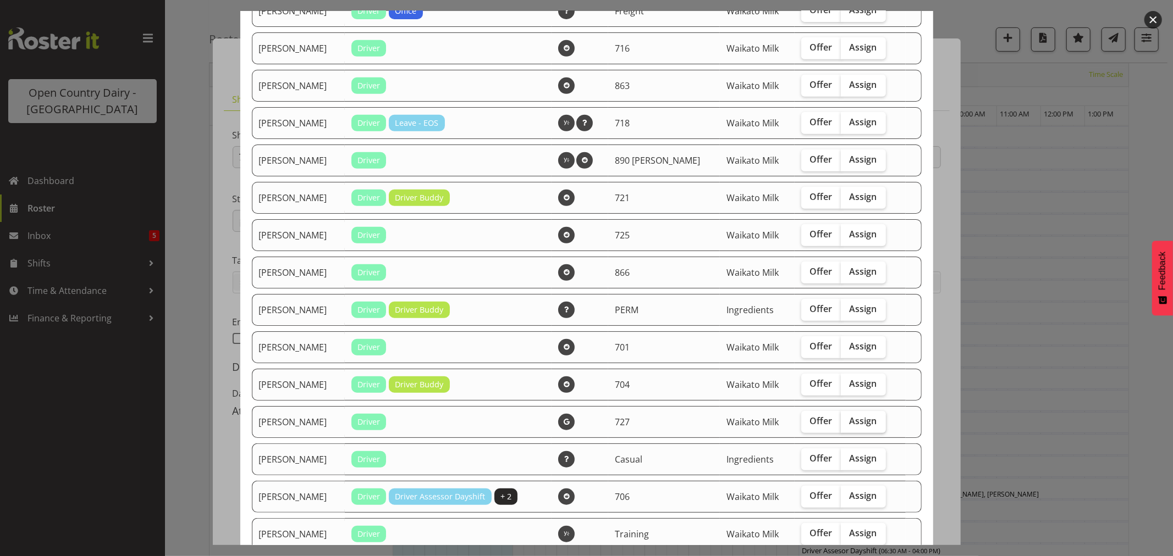
click at [849, 427] on span "Assign" at bounding box center [862, 421] width 27 height 11
click at [843, 425] on input "Assign" at bounding box center [844, 421] width 7 height 7
checkbox input "true"
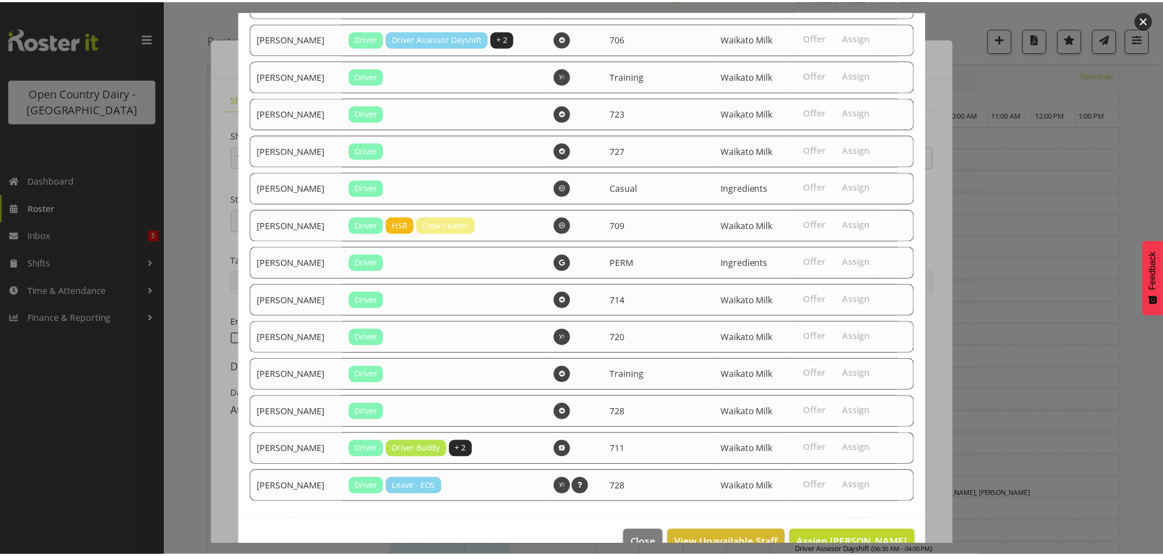
scroll to position [915, 0]
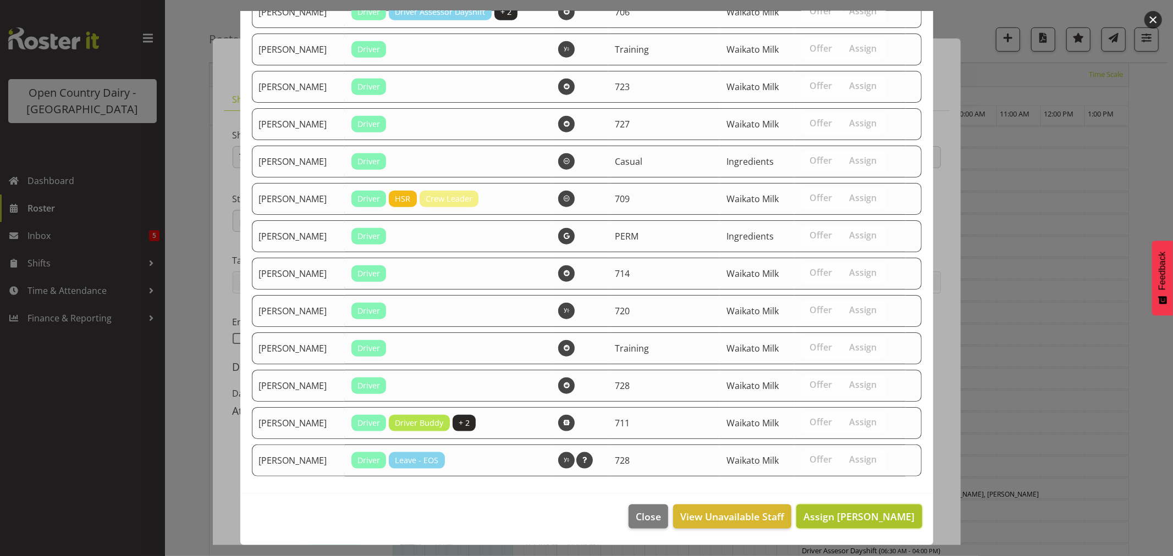
click at [859, 516] on span "Assign Kase Hussey" at bounding box center [858, 516] width 111 height 13
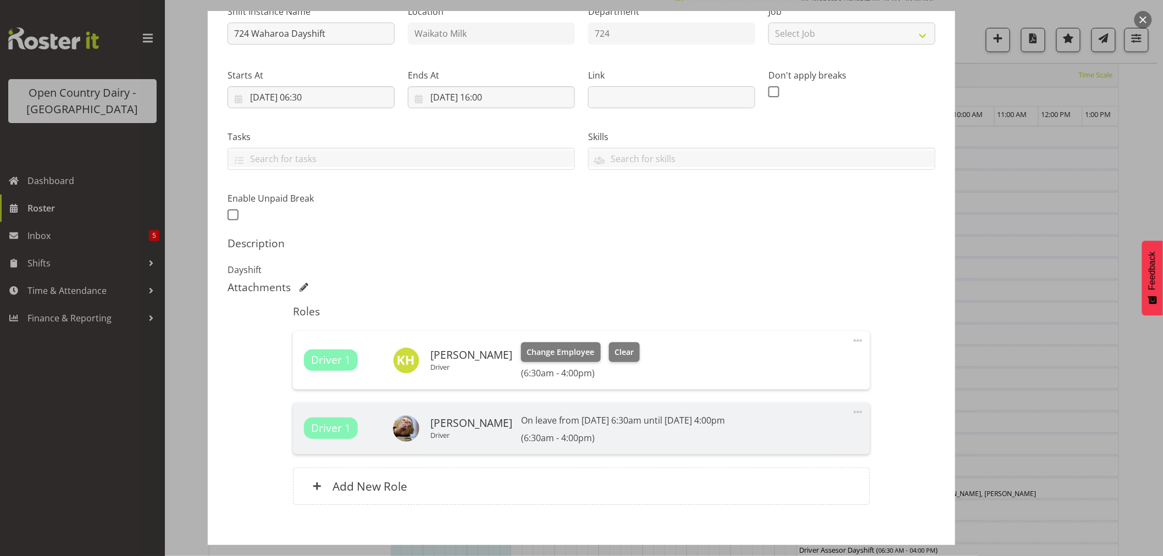
scroll to position [181, 0]
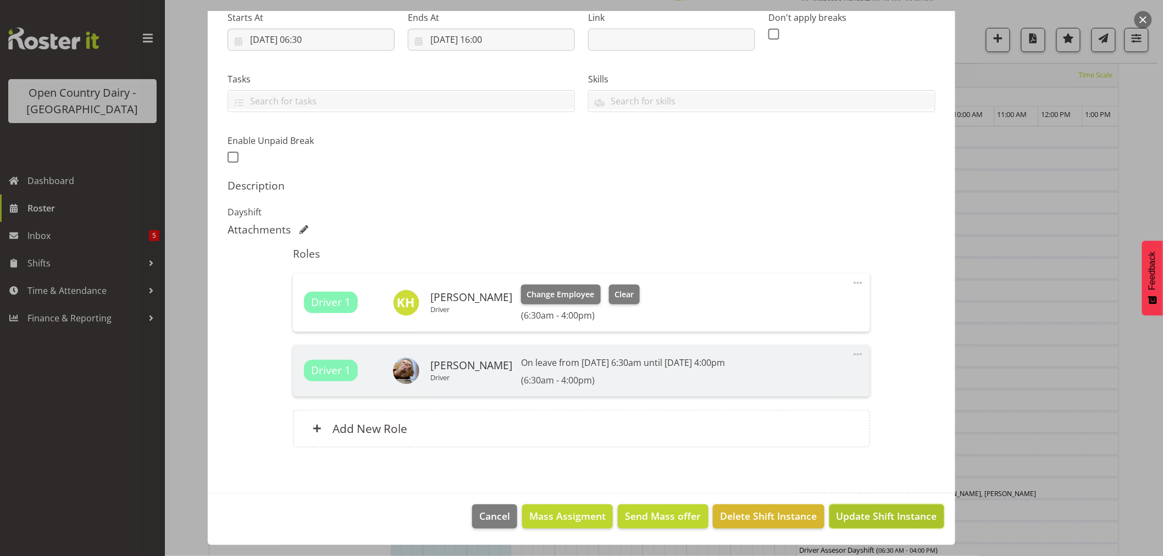
click at [875, 513] on span "Update Shift Instance" at bounding box center [887, 516] width 101 height 14
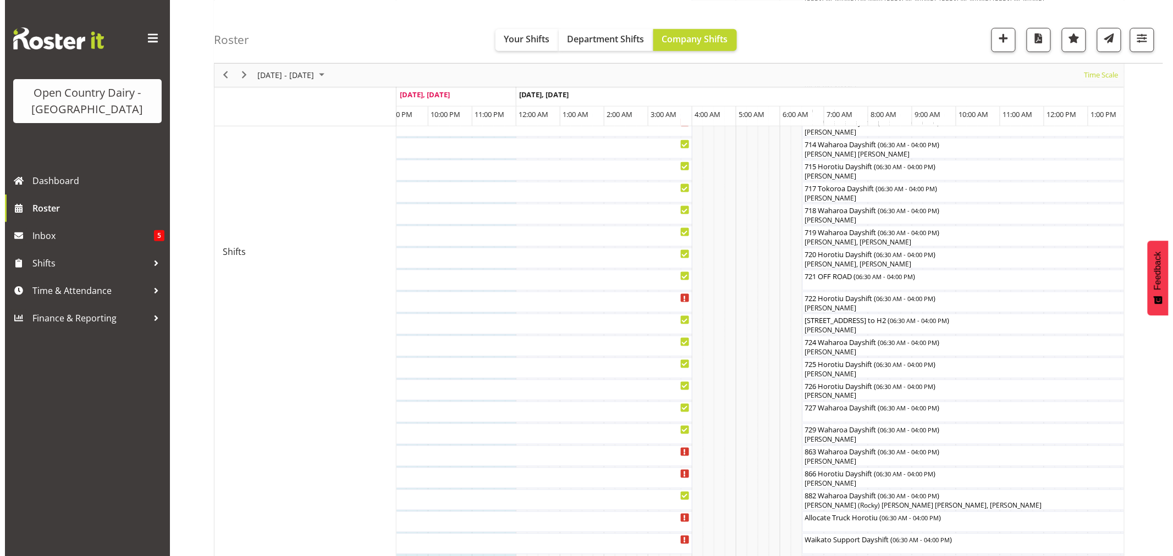
scroll to position [488, 0]
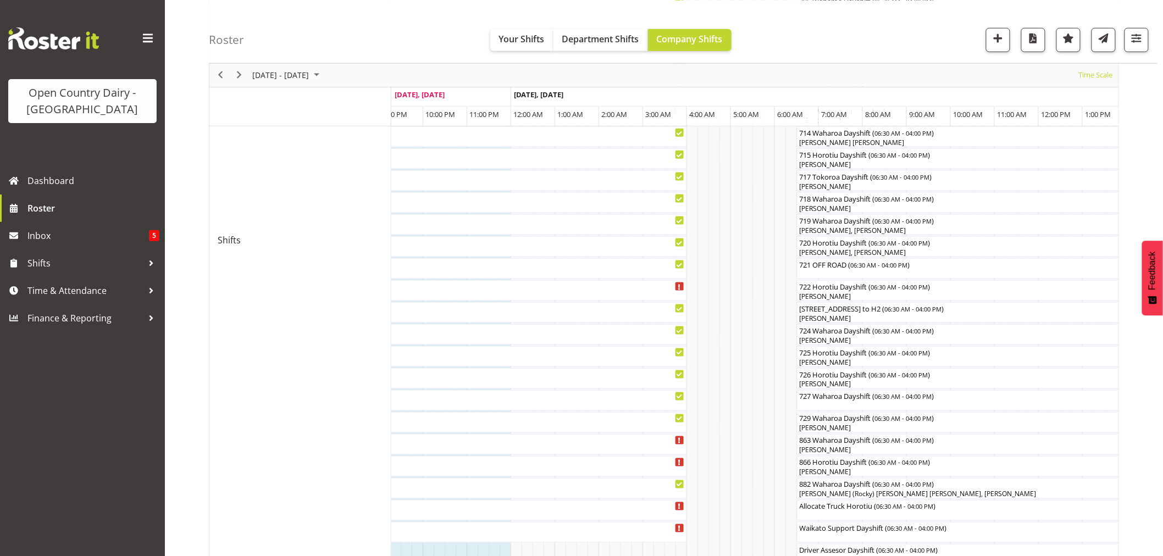
click at [0, 0] on div at bounding box center [0, 0] width 0 height 0
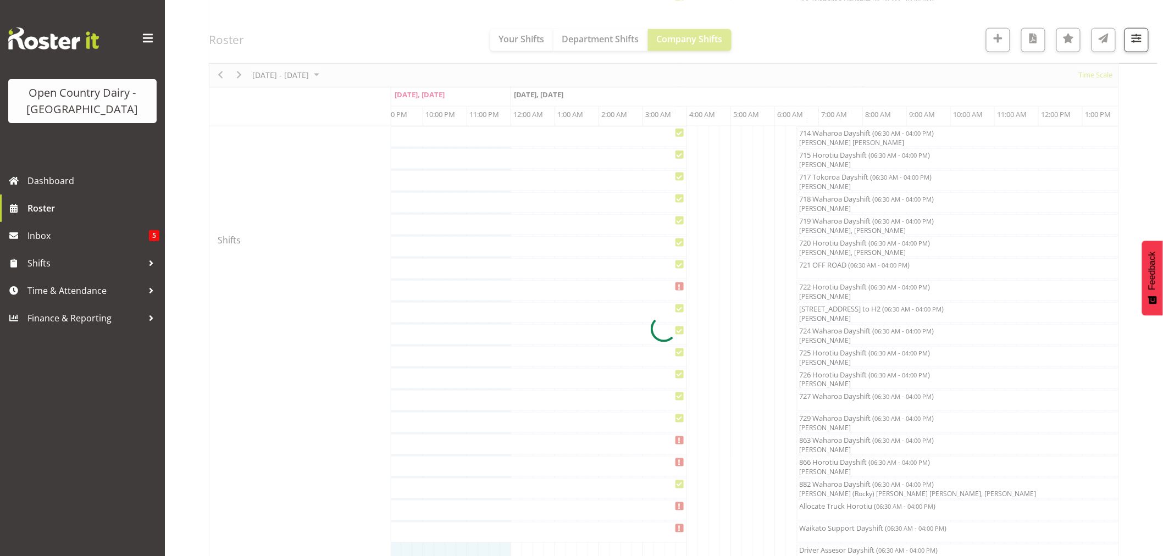
click at [840, 399] on div at bounding box center [664, 329] width 910 height 1416
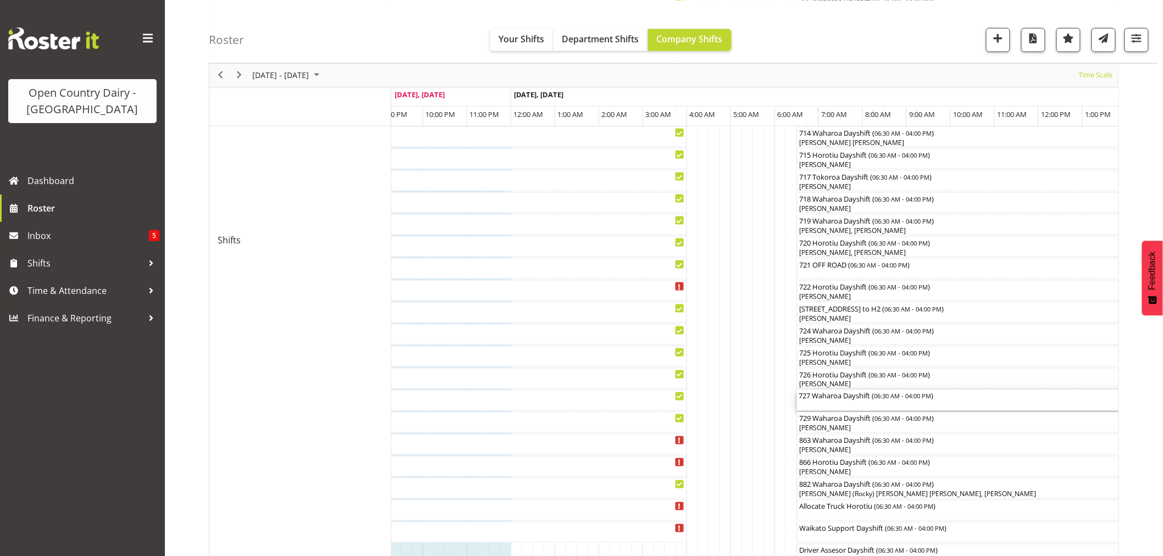
click at [840, 399] on div "727 Waharoa Dayshift ( 06:30 AM - 04:00 PM )" at bounding box center [1005, 395] width 413 height 11
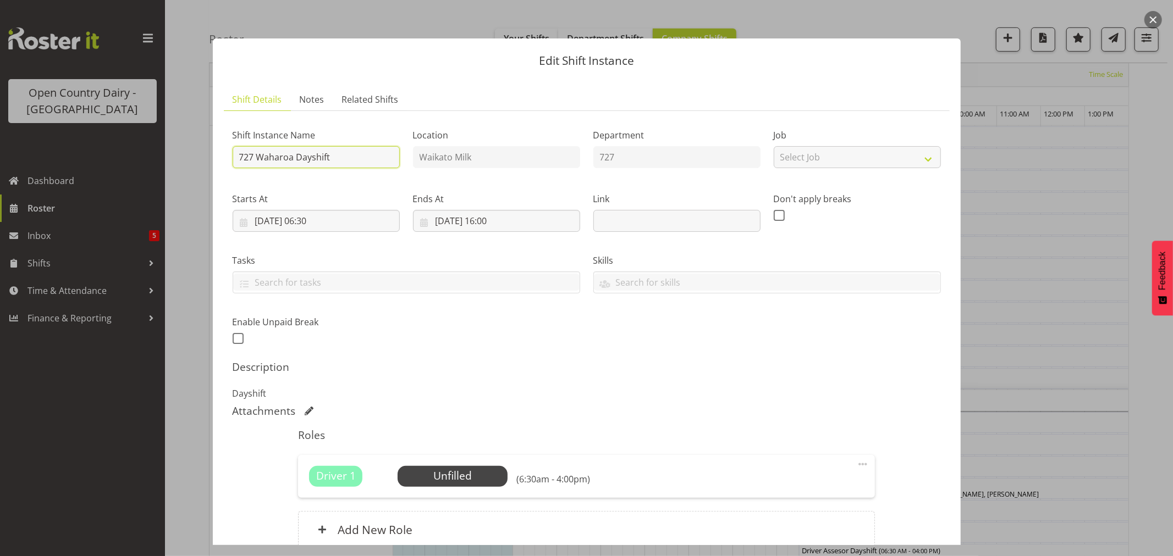
click at [336, 157] on input "727 Waharoa Dayshift" at bounding box center [316, 157] width 167 height 22
type input "727 Waharoa Dayshift OFF ROAD -DERATED"
click at [459, 350] on div "Shift Instance Name 727 Waharoa Dayshift OFF ROAD -DERATED Location Waikato Mil…" at bounding box center [586, 233] width 721 height 241
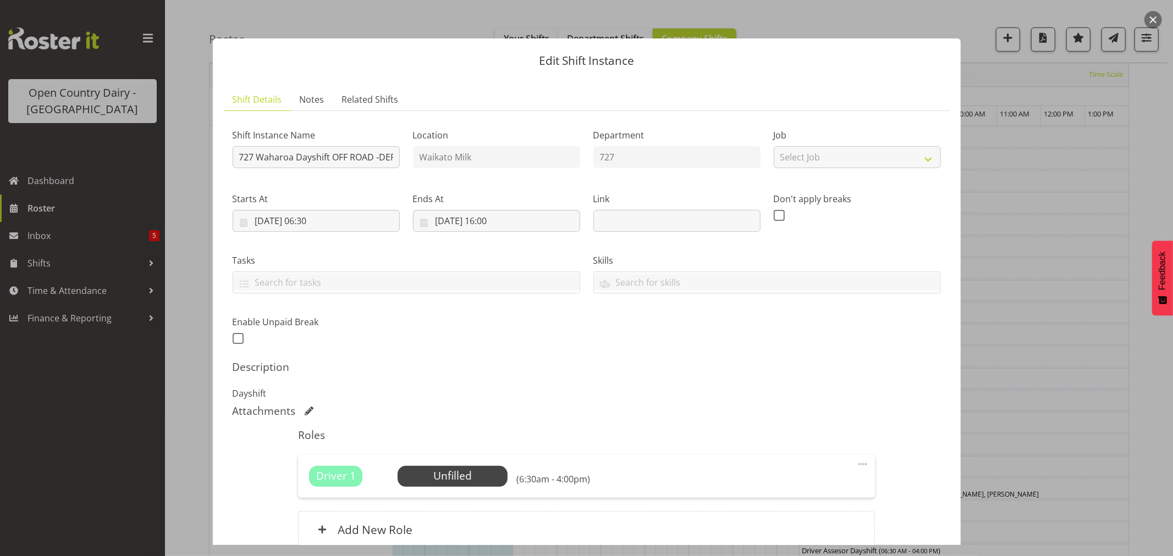
scroll to position [101, 0]
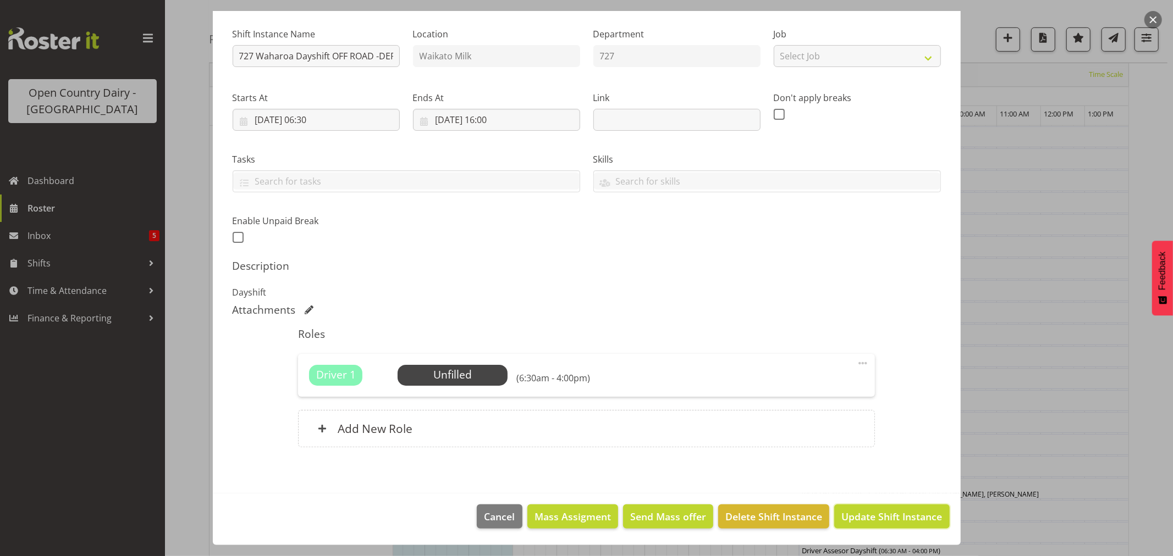
drag, startPoint x: 876, startPoint y: 518, endPoint x: 921, endPoint y: 513, distance: 45.3
click at [876, 518] on span "Update Shift Instance" at bounding box center [891, 517] width 101 height 14
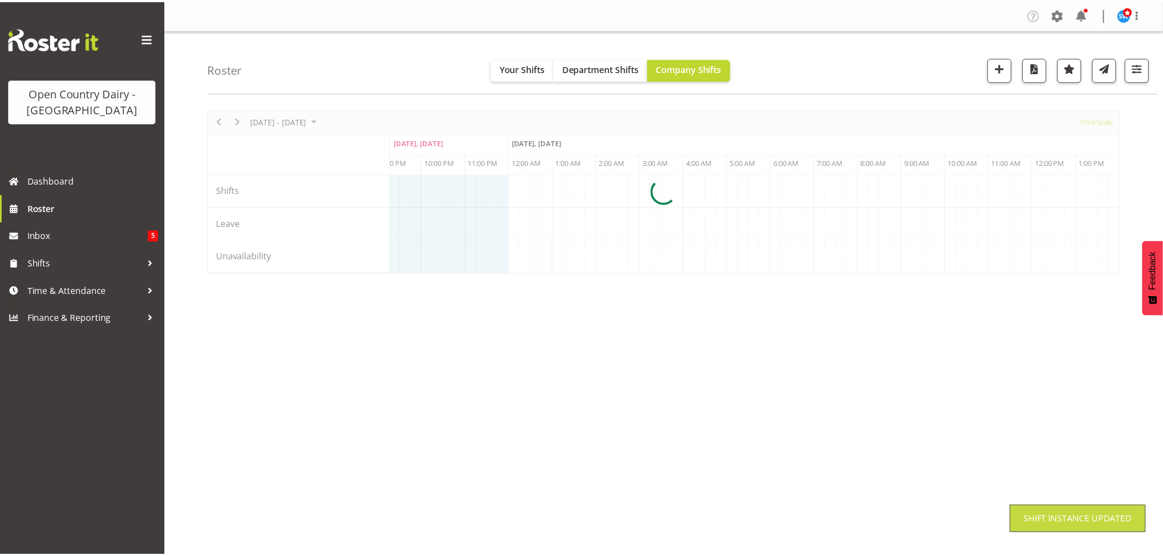
scroll to position [0, 0]
